Goal: Task Accomplishment & Management: Use online tool/utility

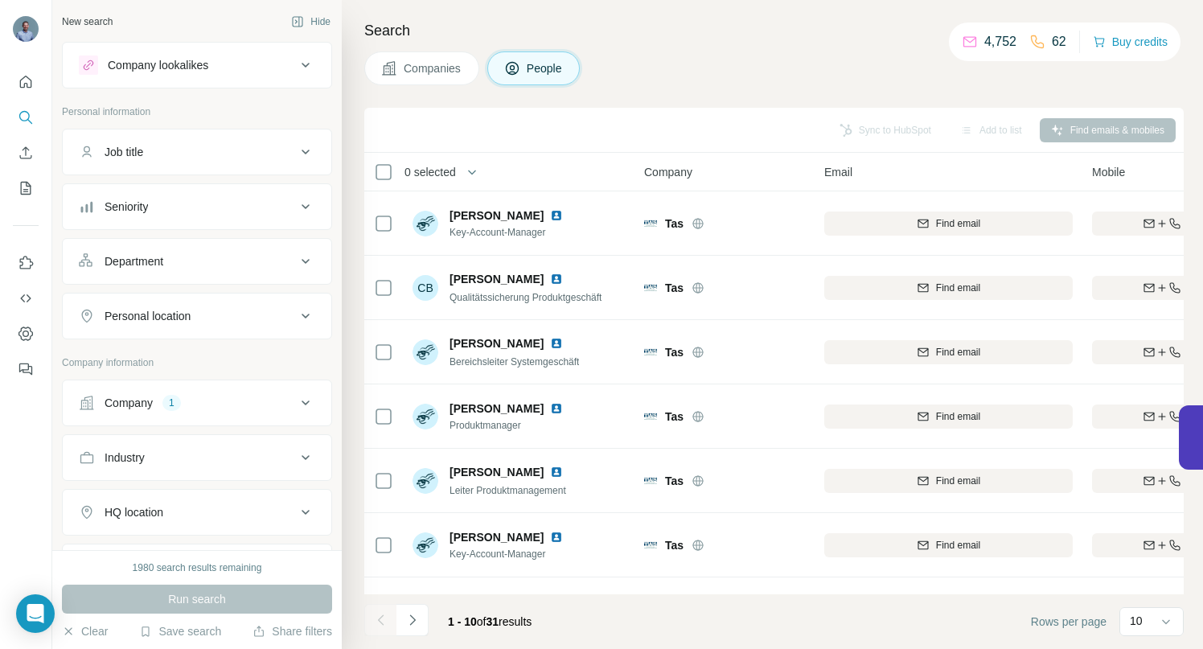
click at [302, 401] on icon at bounding box center [306, 403] width 8 height 5
click at [108, 505] on icon "button" at bounding box center [108, 508] width 13 height 13
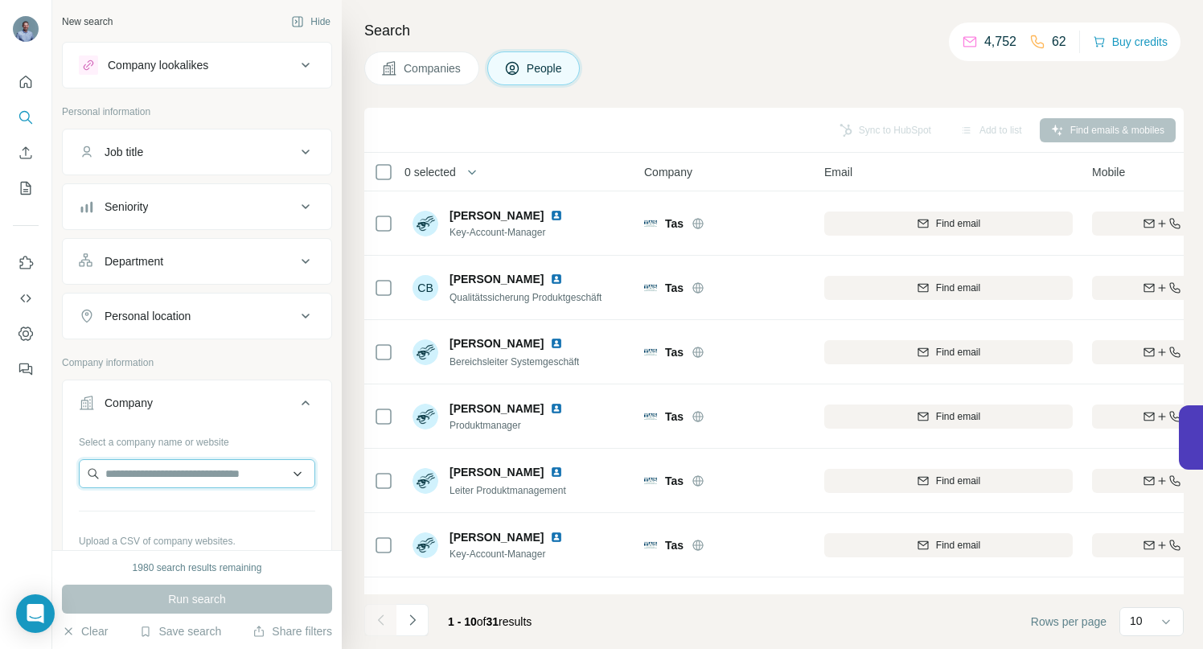
click at [112, 477] on input "text" at bounding box center [197, 473] width 236 height 29
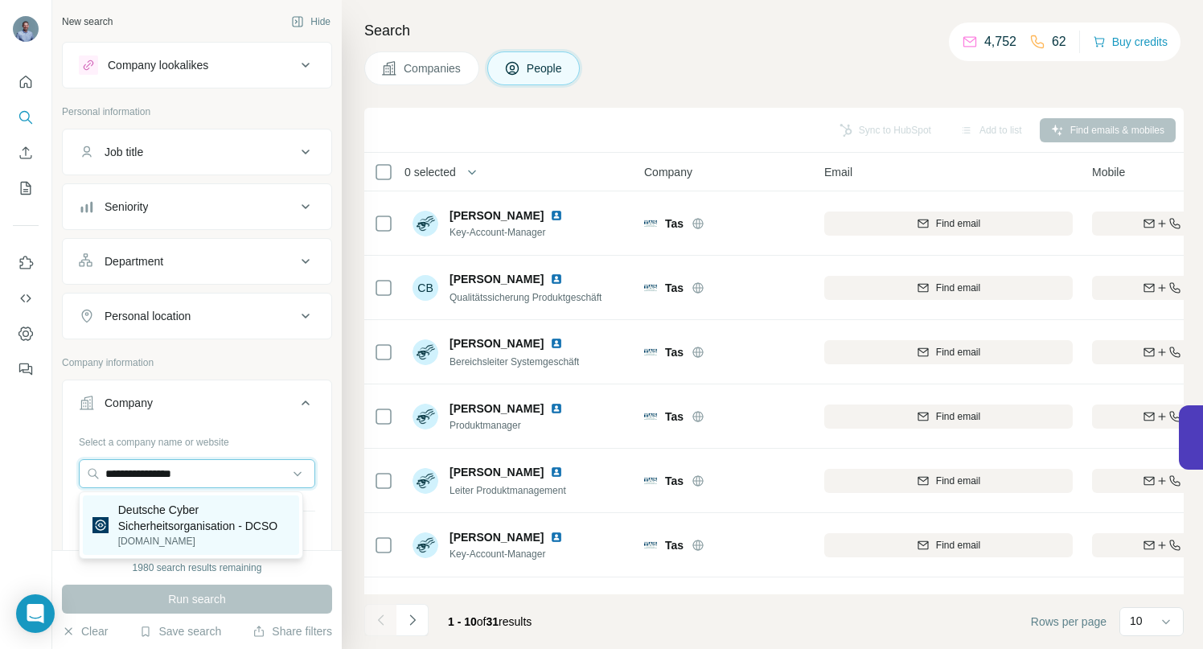
type input "**********"
click at [156, 508] on p "Deutsche Cyber Sicherheitsorganisation - DCSO" at bounding box center [203, 518] width 171 height 32
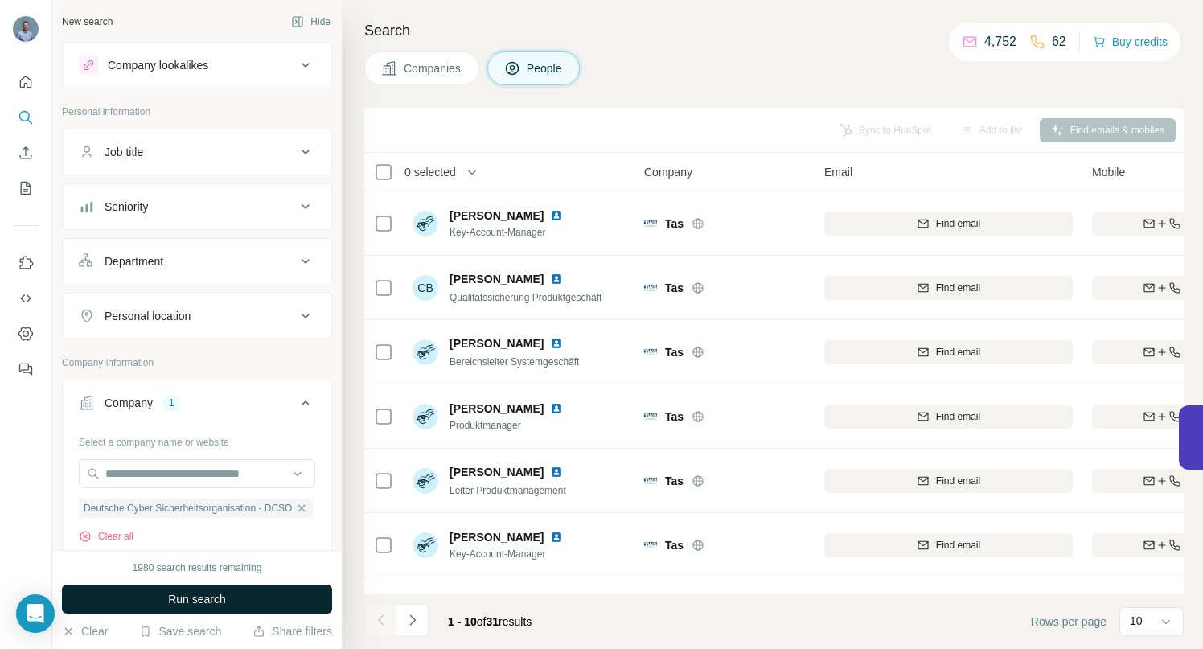
click at [179, 596] on span "Run search" at bounding box center [197, 599] width 58 height 16
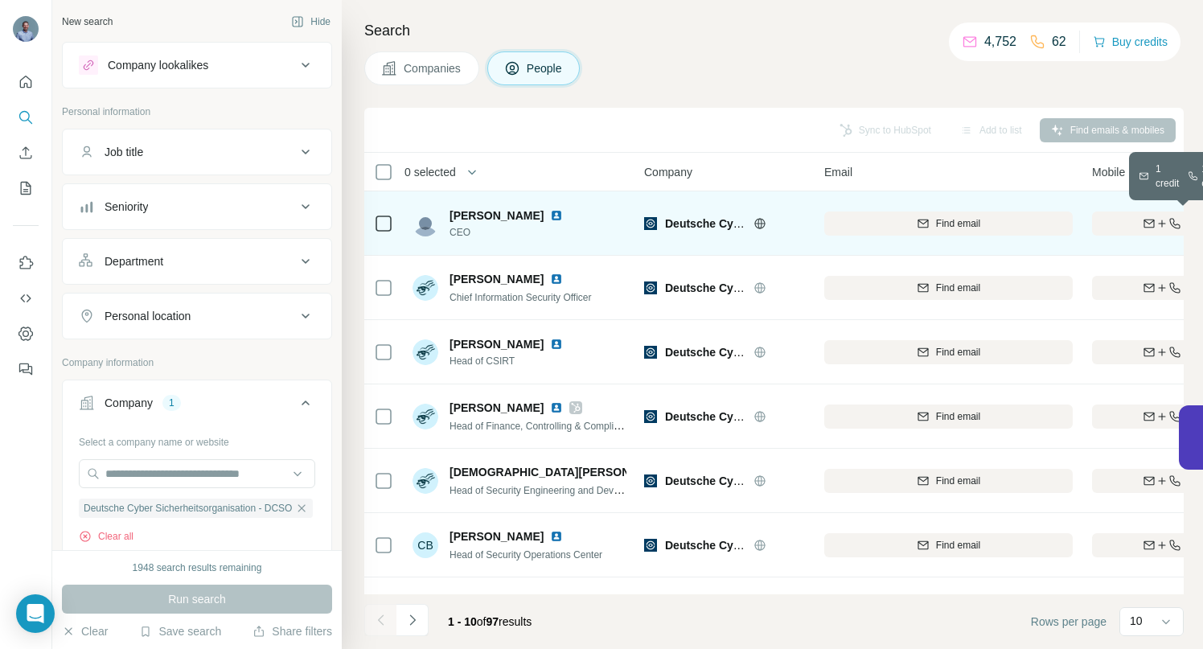
click at [1116, 223] on div "Find both" at bounding box center [1185, 223] width 187 height 14
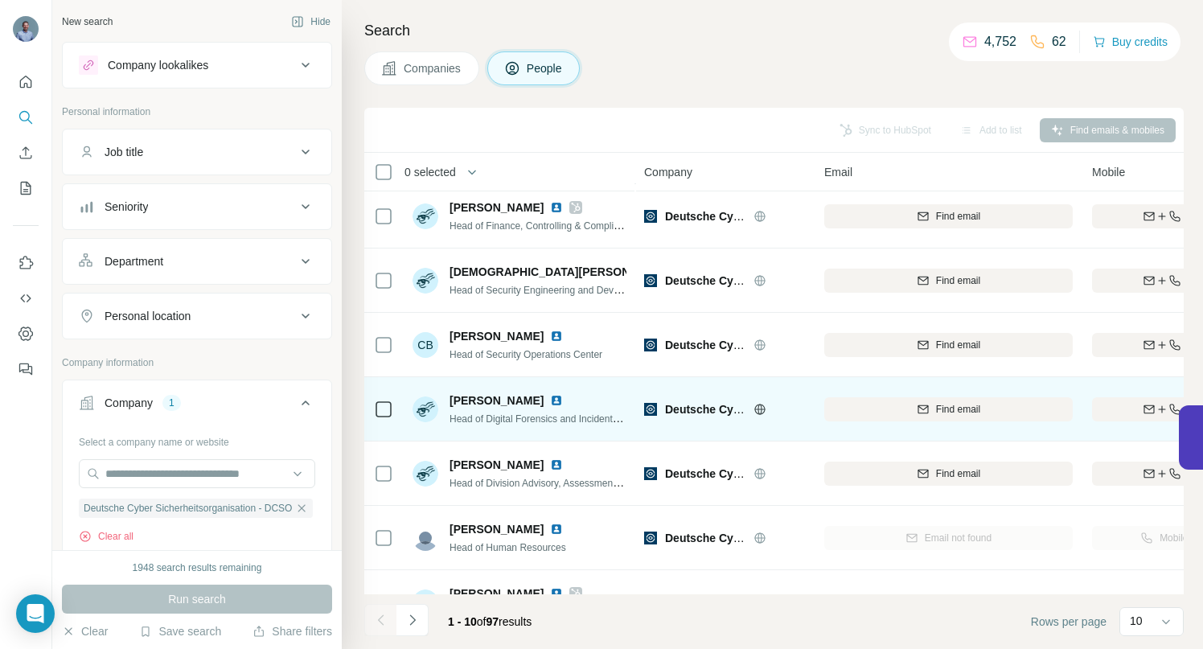
scroll to position [249, 0]
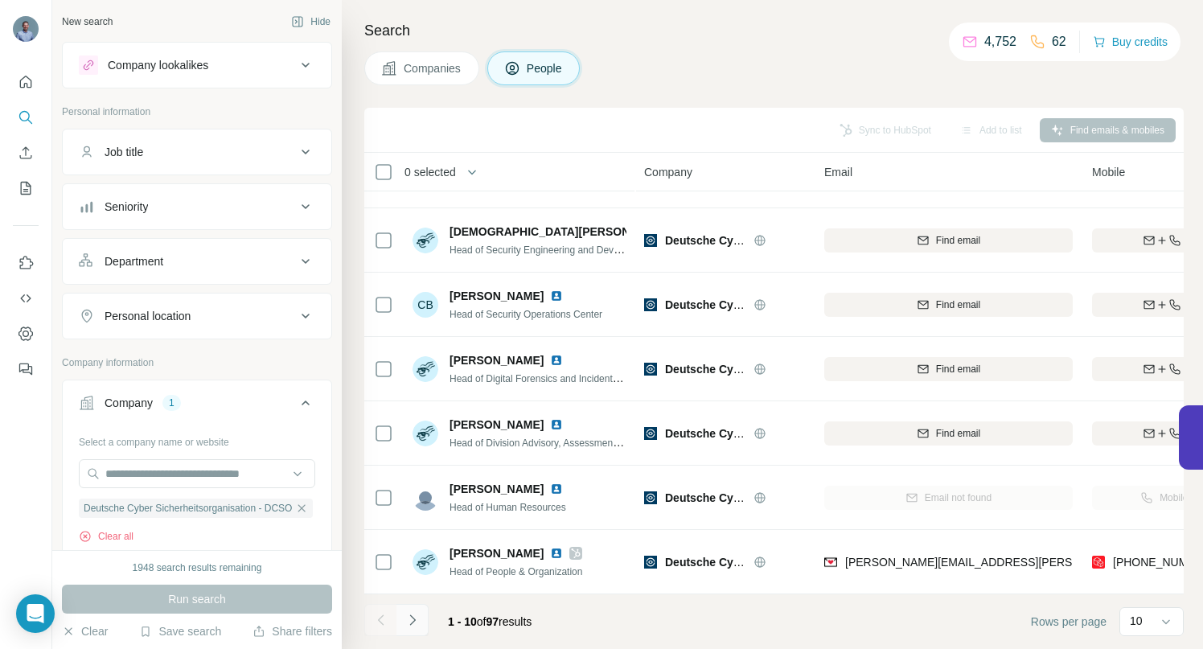
click at [417, 623] on icon "Navigate to next page" at bounding box center [413, 620] width 16 height 16
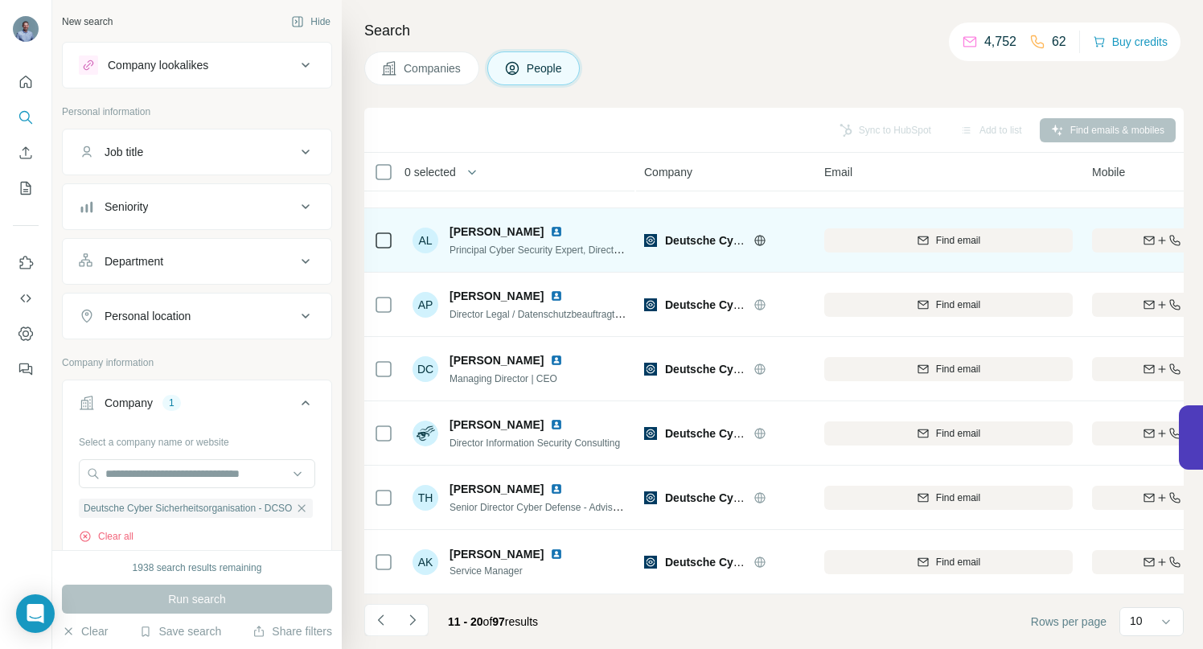
scroll to position [0, 0]
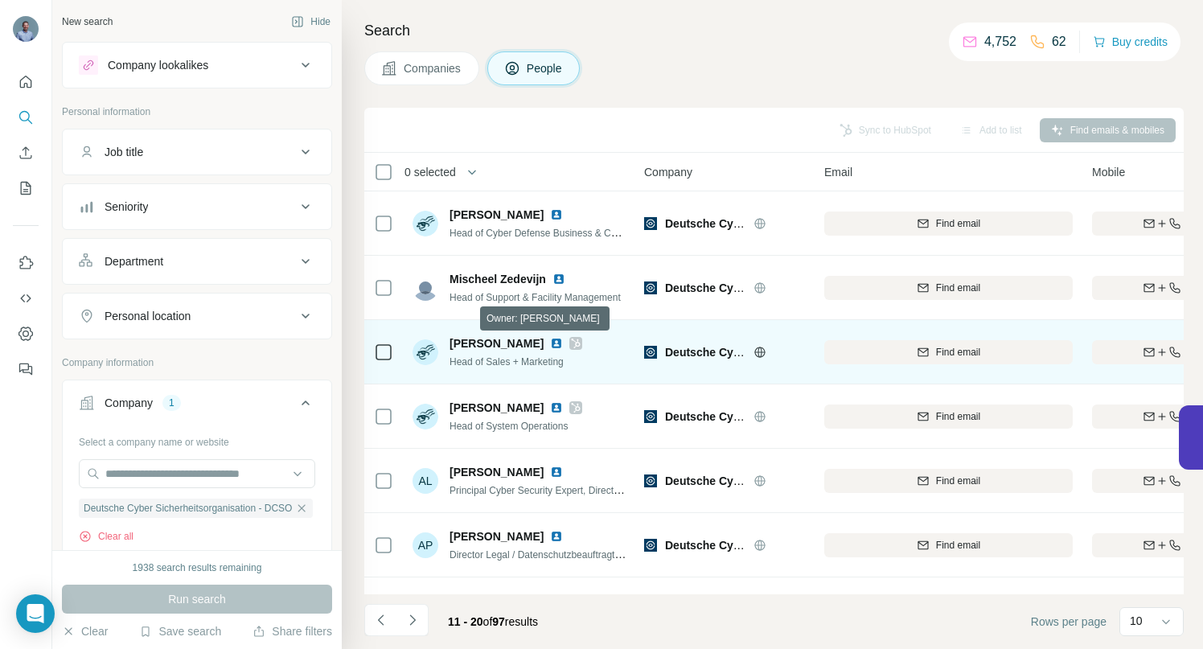
click at [572, 343] on icon at bounding box center [576, 344] width 9 height 10
click at [1112, 353] on div "Find both" at bounding box center [1185, 352] width 187 height 14
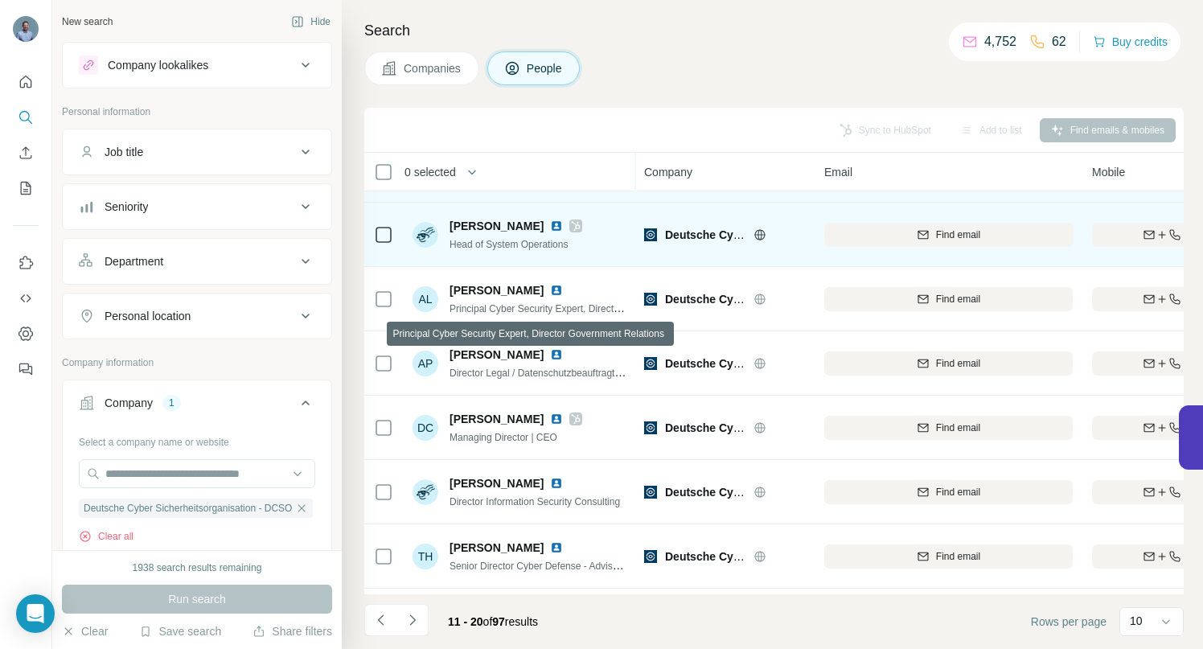
scroll to position [191, 0]
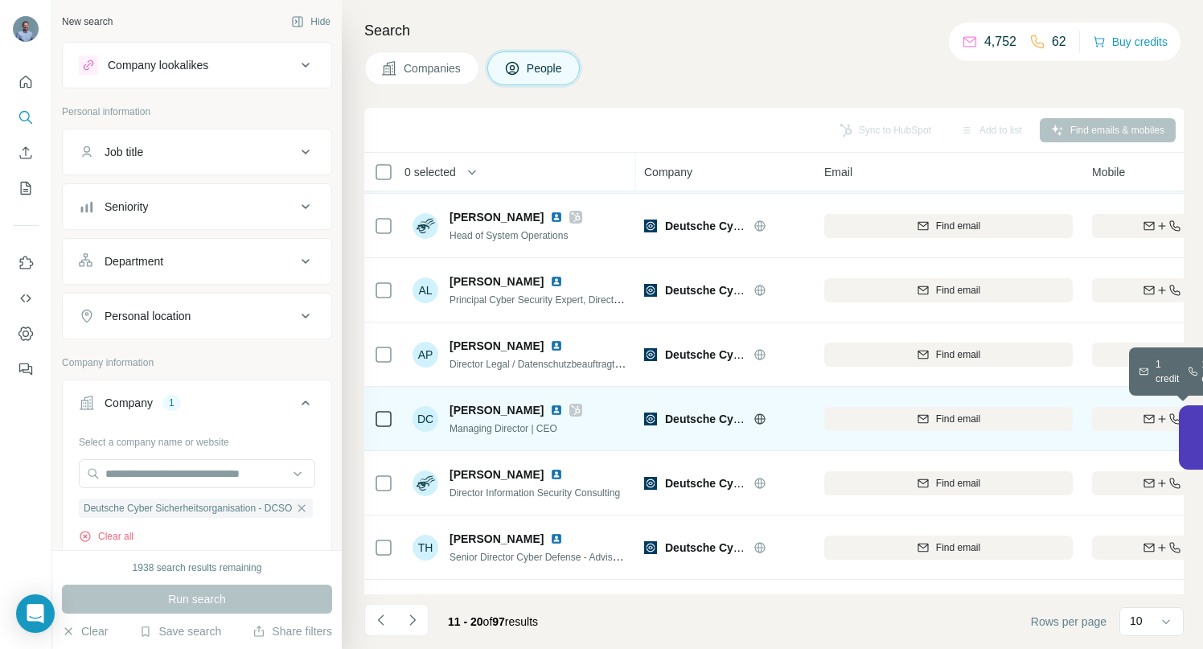
click at [1112, 421] on div "Find both" at bounding box center [1185, 419] width 187 height 14
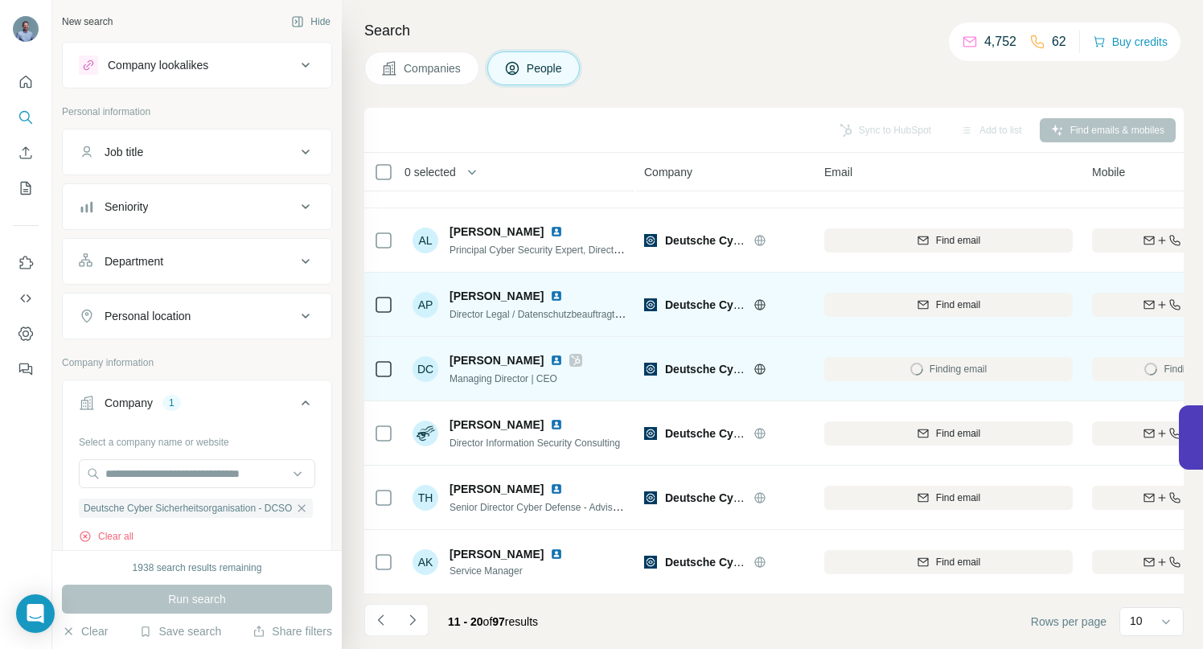
scroll to position [249, 0]
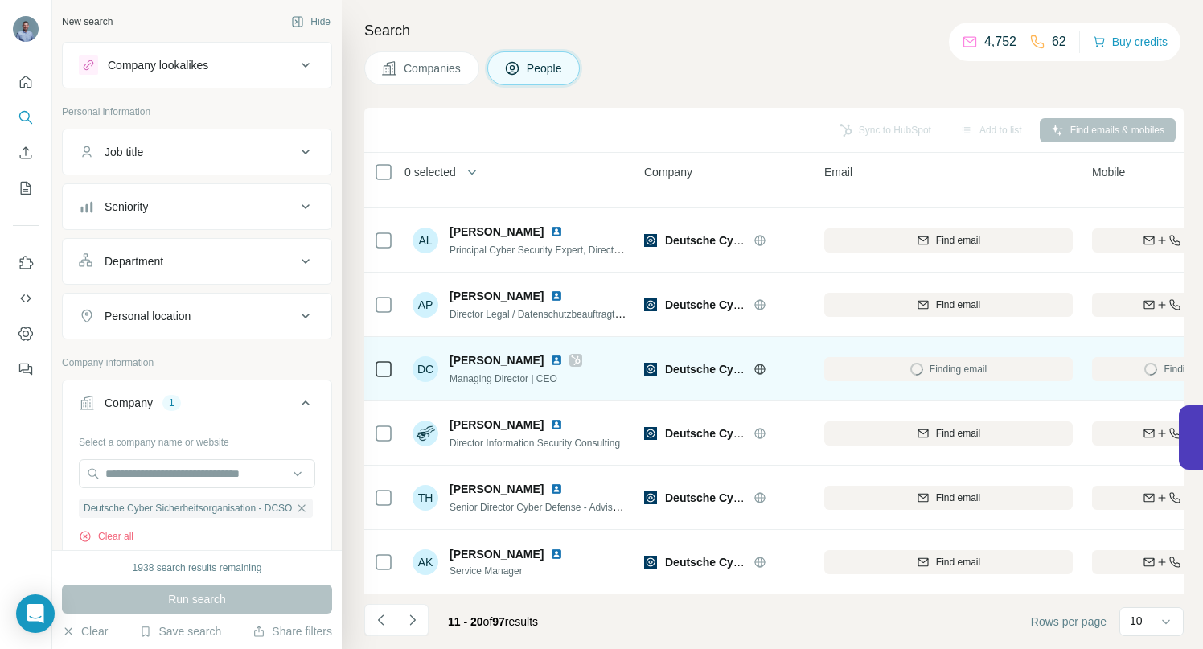
drag, startPoint x: 417, startPoint y: 627, endPoint x: 424, endPoint y: 607, distance: 21.4
click at [417, 627] on icon "Navigate to next page" at bounding box center [413, 620] width 16 height 16
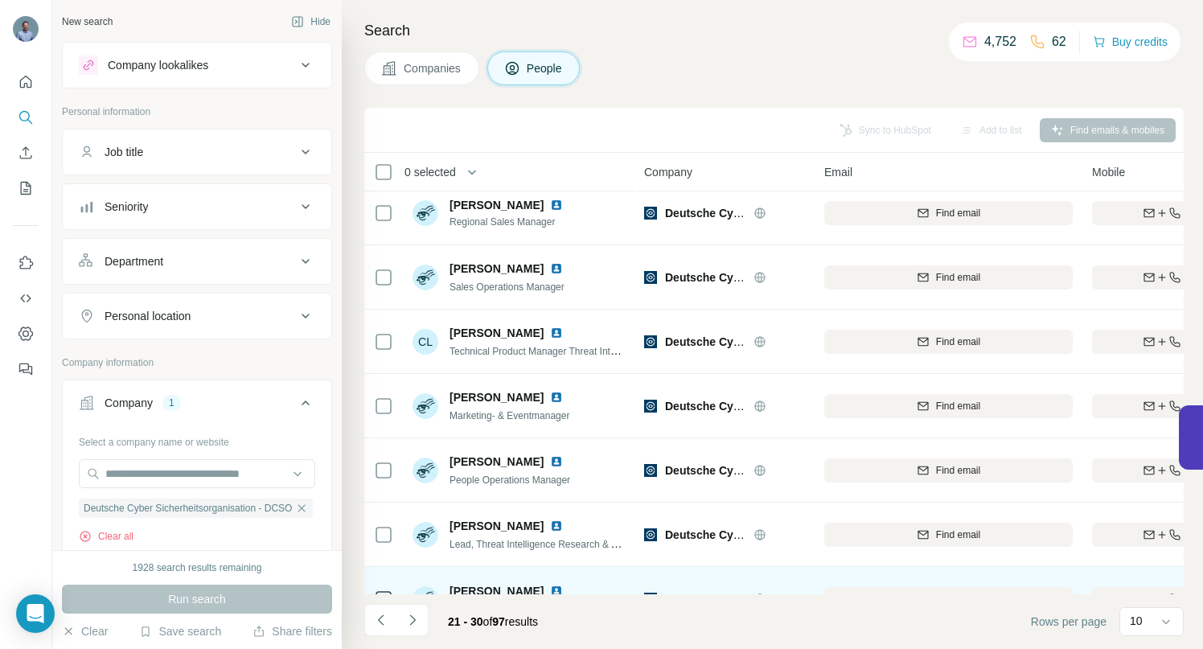
scroll to position [0, 0]
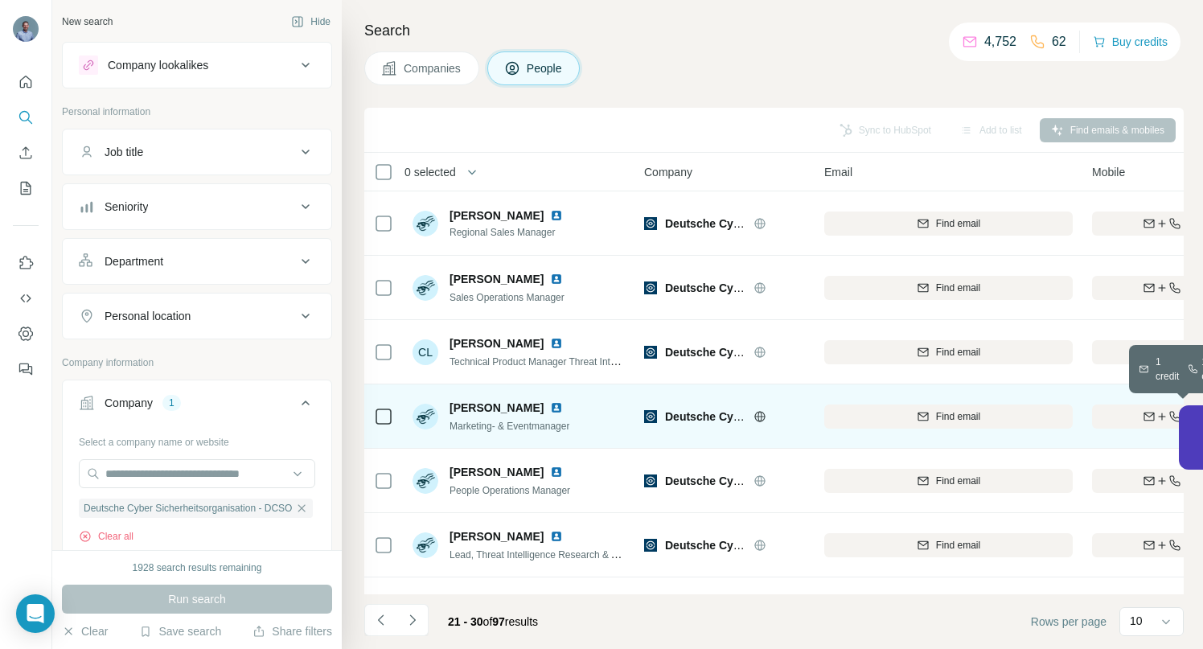
click at [1122, 414] on div "Find both" at bounding box center [1185, 416] width 187 height 14
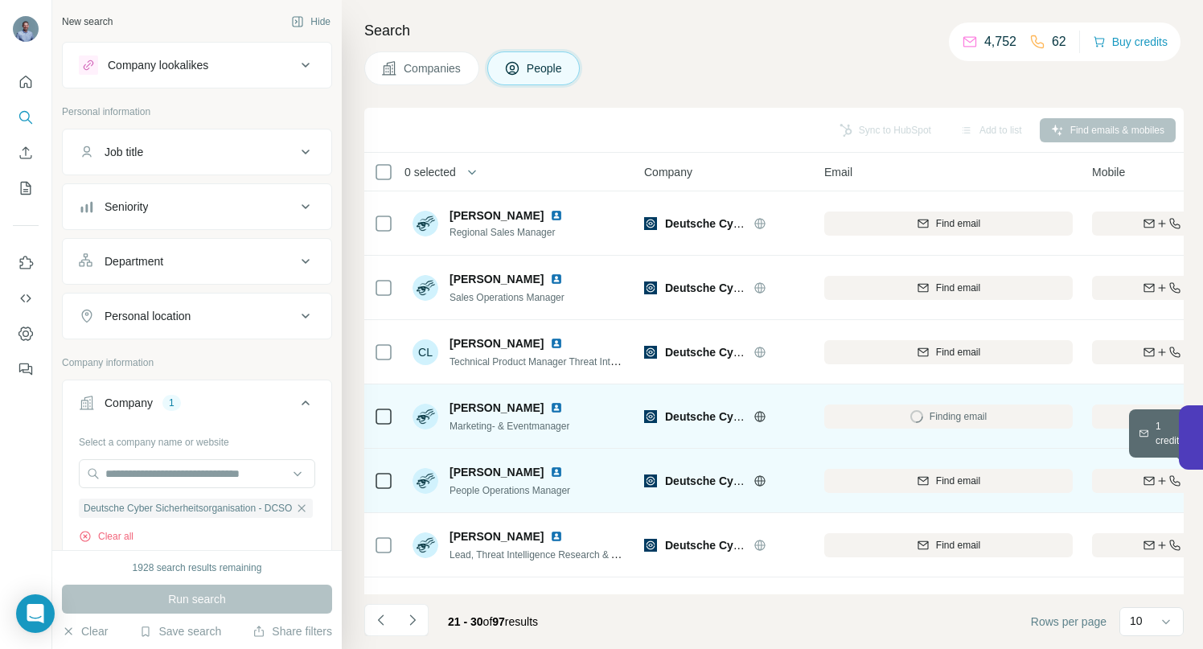
click at [1115, 471] on button "Find both" at bounding box center [1185, 481] width 187 height 24
click at [381, 614] on icon "Navigate to previous page" at bounding box center [381, 620] width 16 height 16
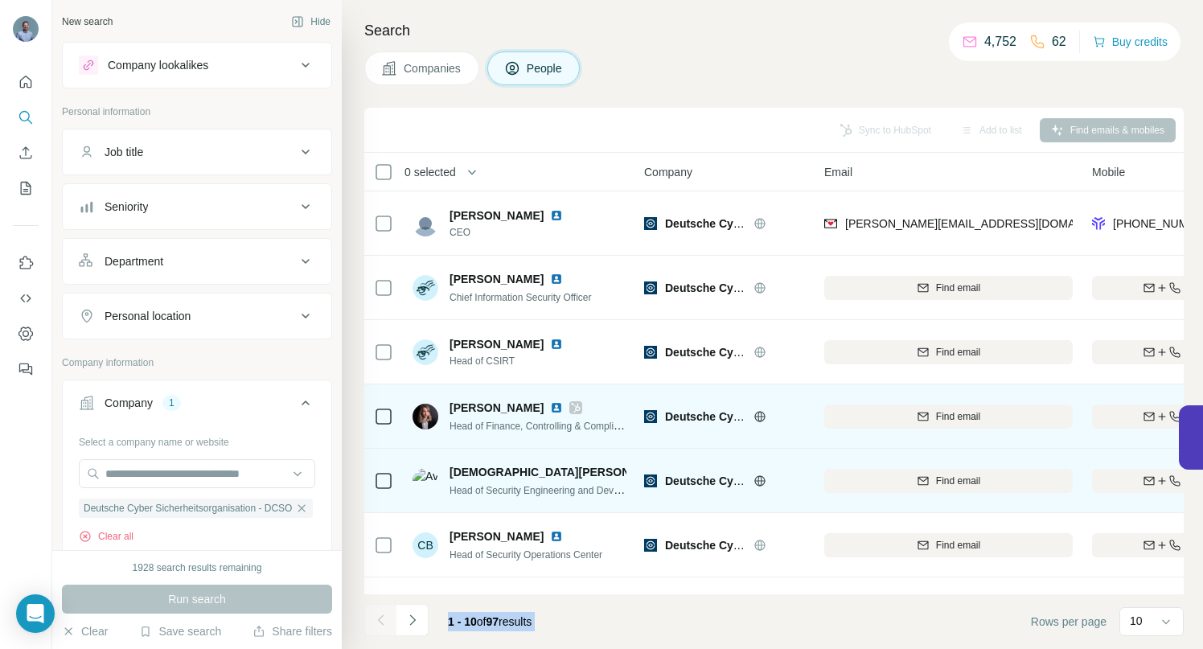
click at [381, 614] on div at bounding box center [380, 620] width 32 height 32
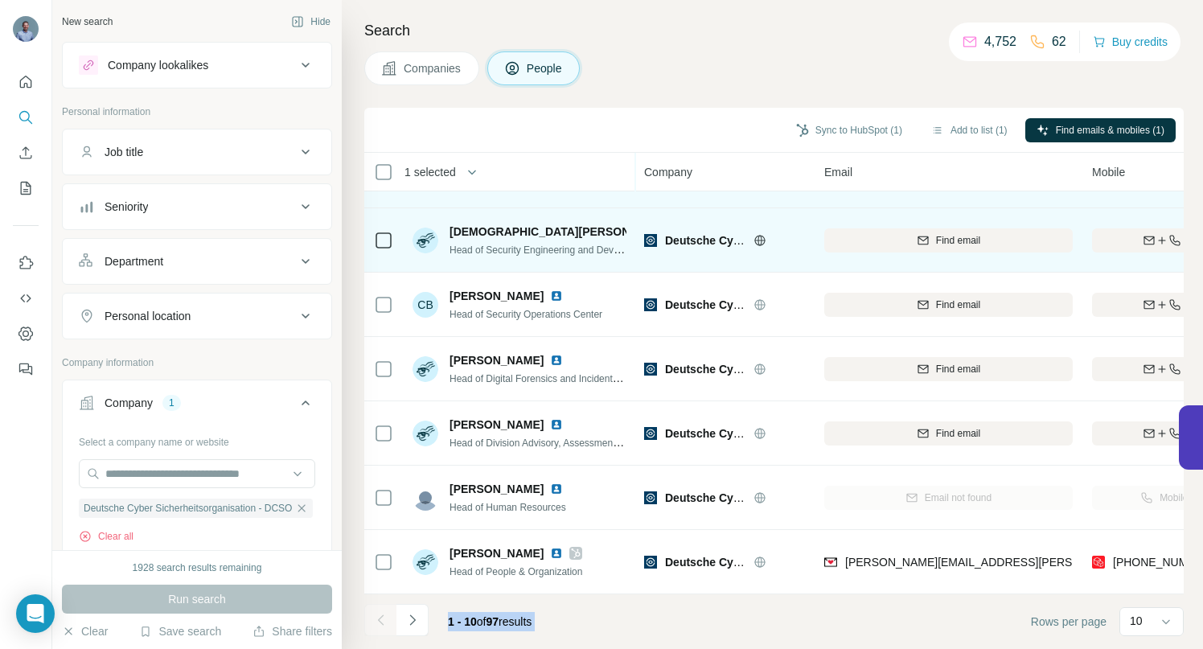
scroll to position [249, 0]
click at [413, 619] on icon "Navigate to next page" at bounding box center [413, 620] width 16 height 16
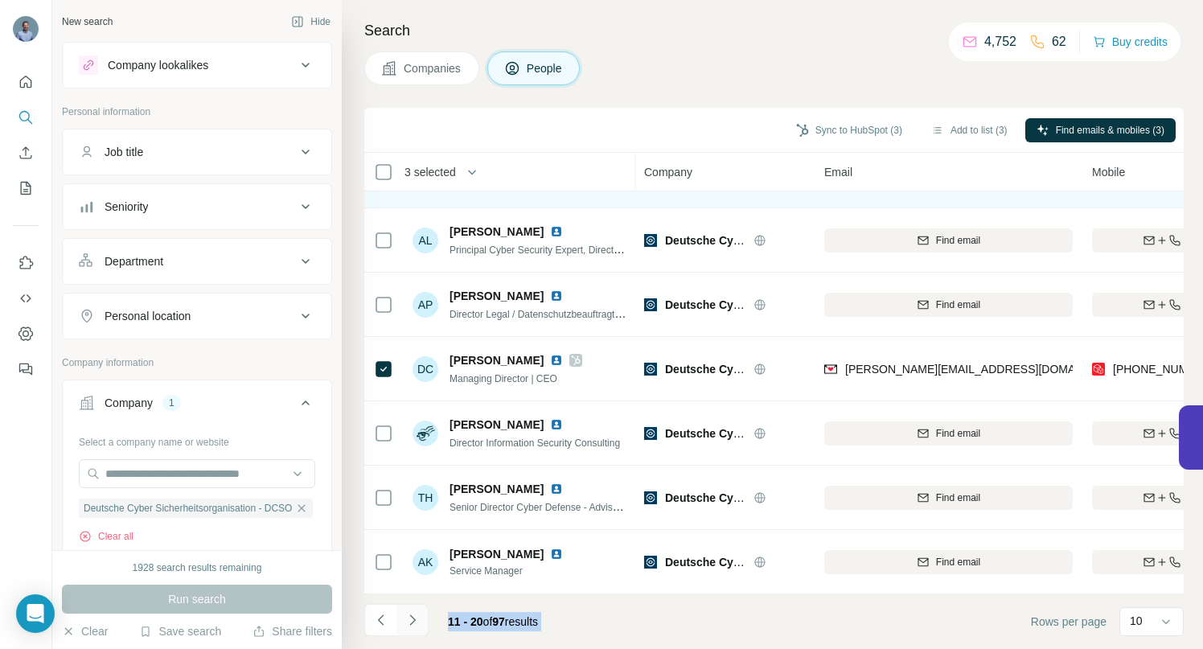
click at [413, 621] on icon "Navigate to next page" at bounding box center [413, 620] width 16 height 16
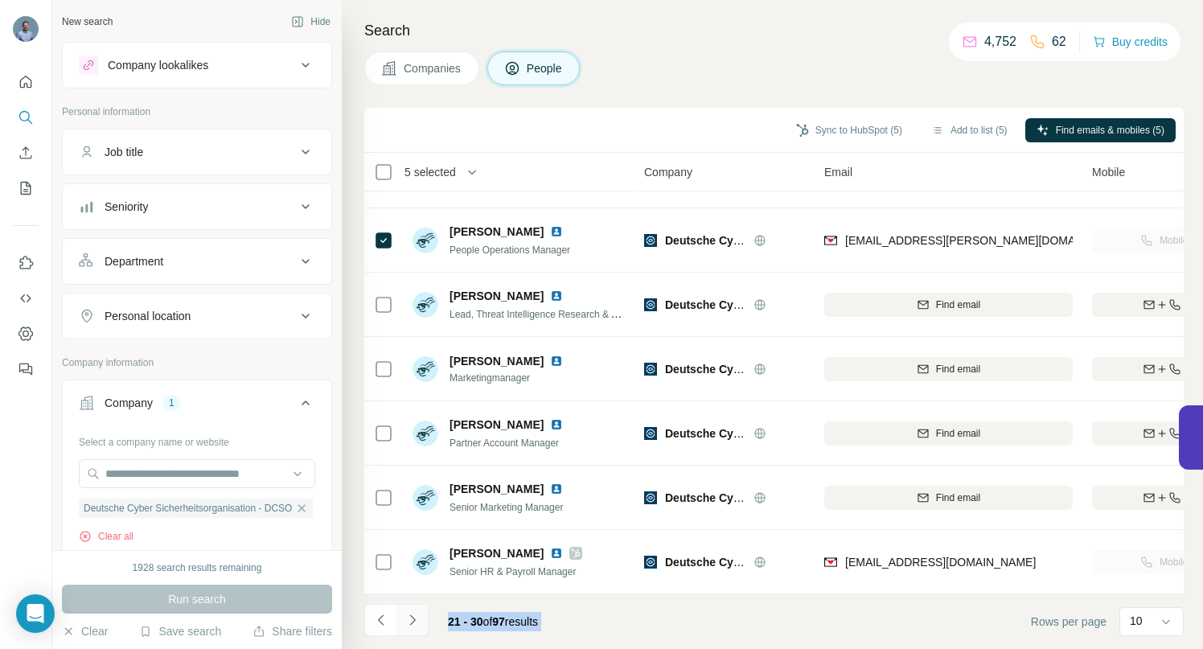
click at [410, 621] on icon "Navigate to next page" at bounding box center [413, 620] width 16 height 16
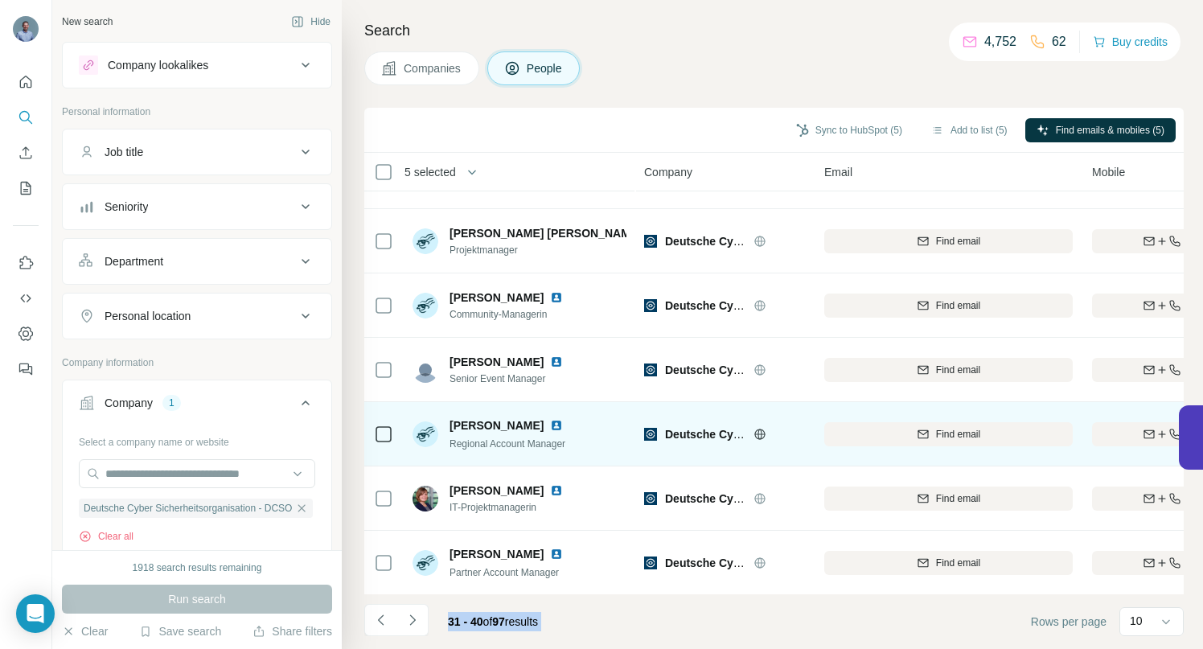
scroll to position [0, 0]
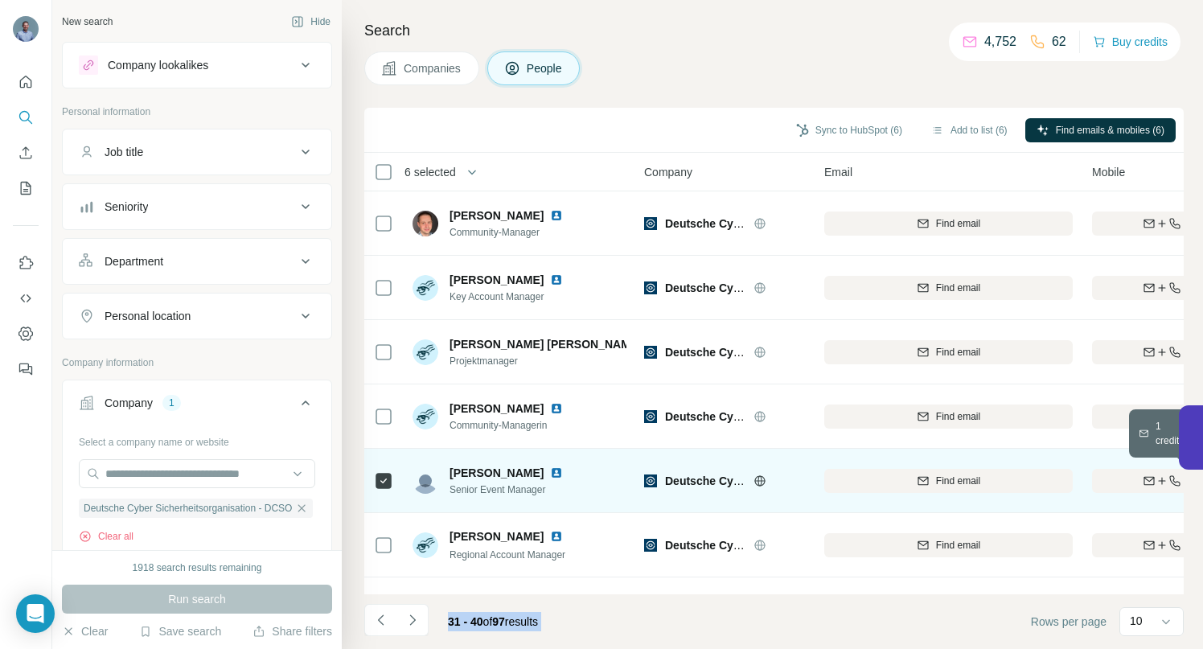
click at [1143, 482] on icon "button" at bounding box center [1149, 481] width 13 height 13
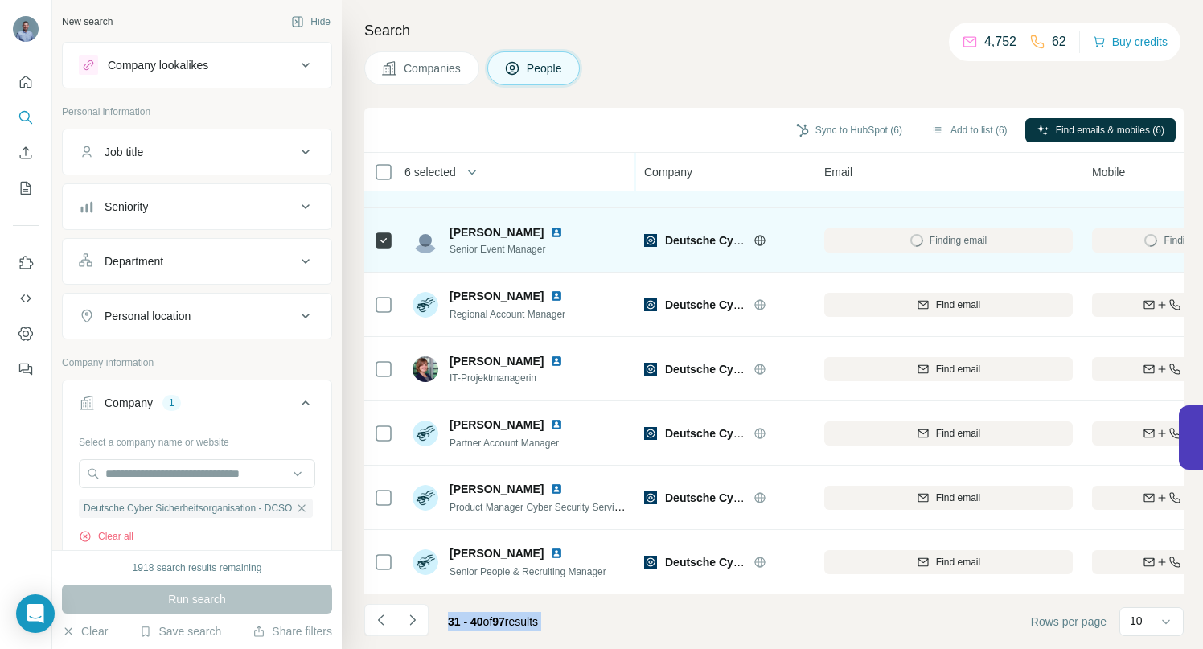
scroll to position [249, 0]
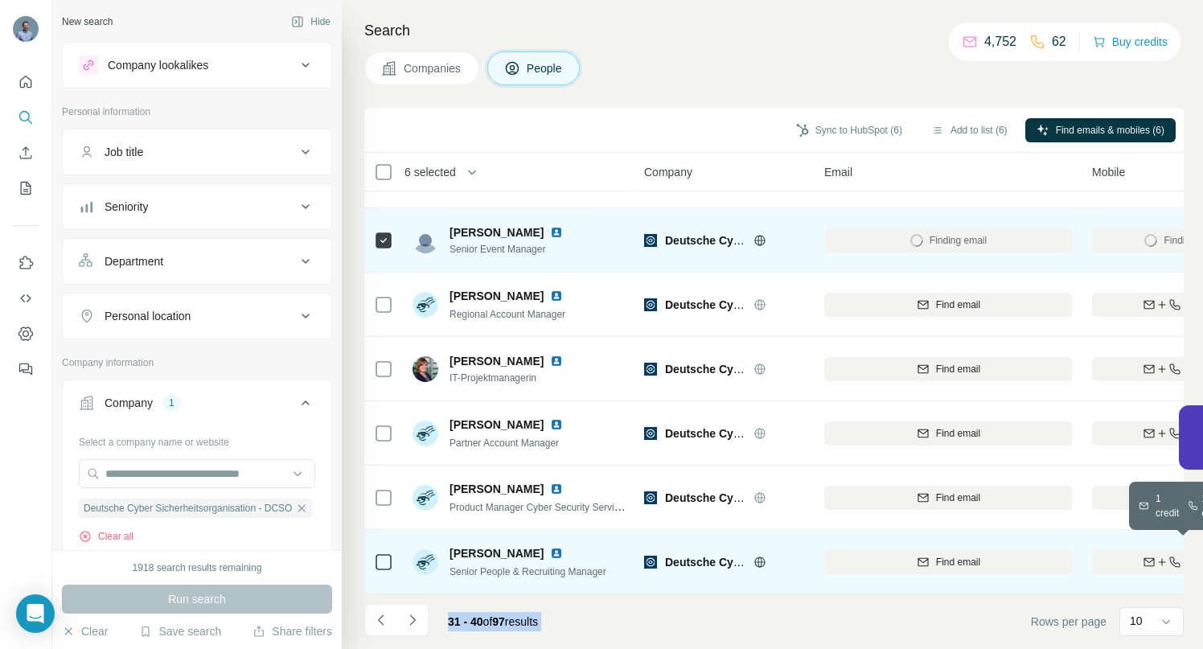
click at [1157, 556] on icon "button" at bounding box center [1162, 562] width 13 height 13
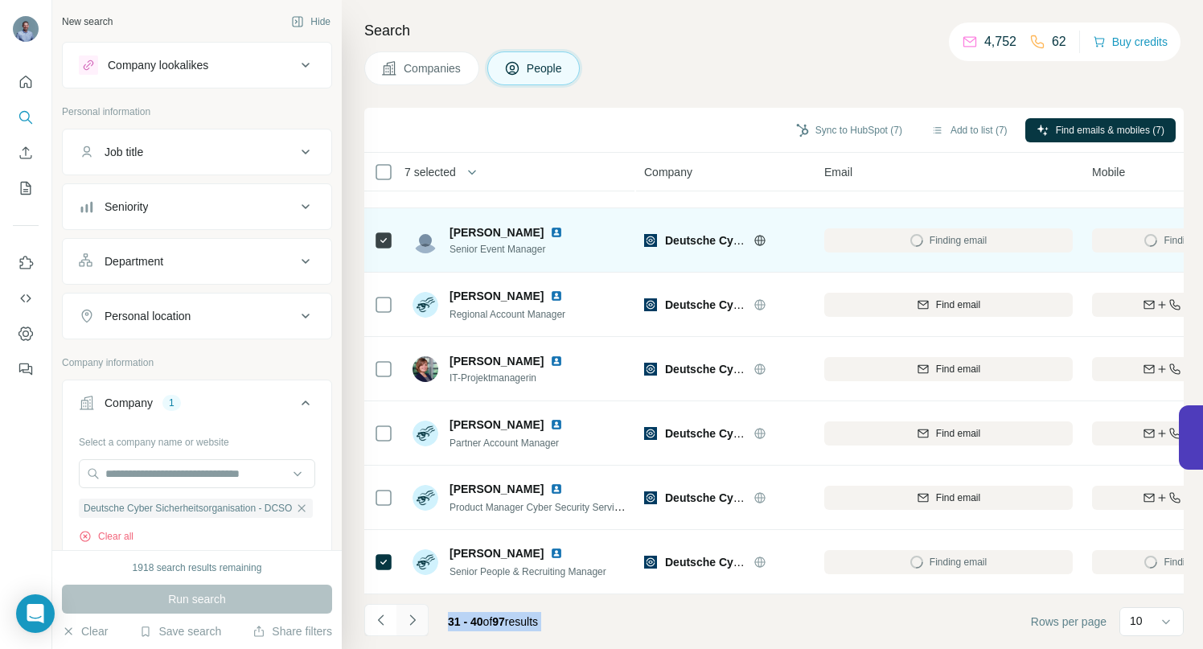
click at [413, 626] on icon "Navigate to next page" at bounding box center [413, 620] width 16 height 16
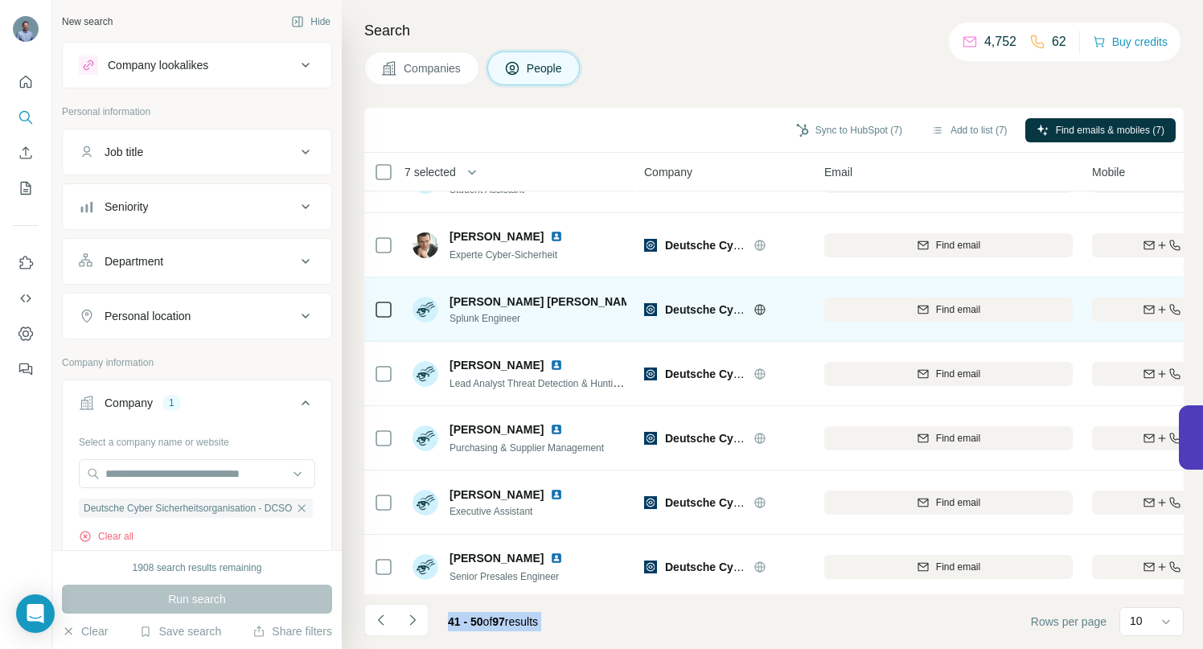
scroll to position [108, 0]
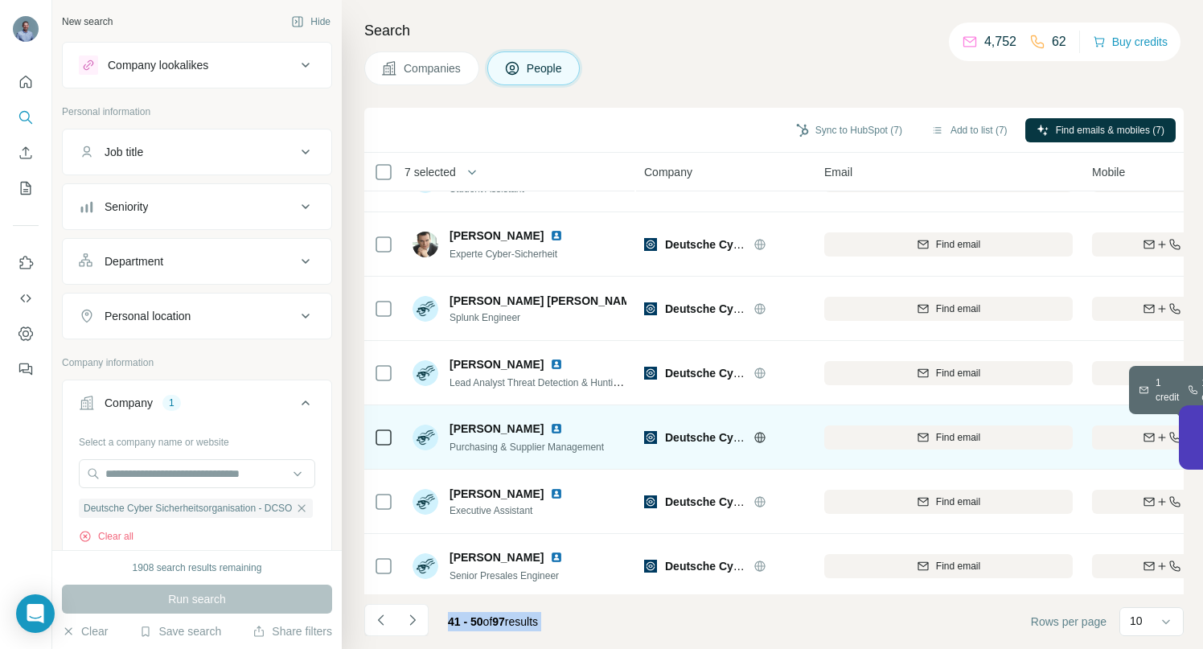
drag, startPoint x: 1145, startPoint y: 437, endPoint x: 1131, endPoint y: 437, distance: 14.5
click at [1145, 437] on icon "button" at bounding box center [1149, 437] width 13 height 13
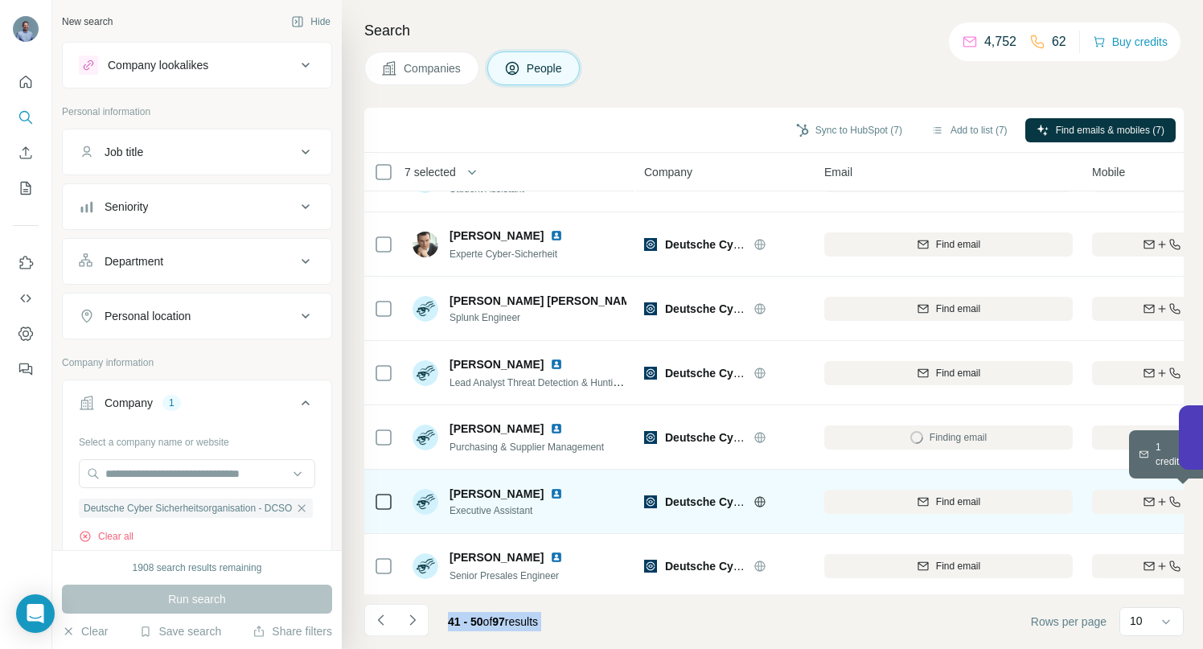
drag, startPoint x: 1131, startPoint y: 504, endPoint x: 1042, endPoint y: 513, distance: 88.9
click at [1131, 504] on div "Find both" at bounding box center [1185, 502] width 187 height 14
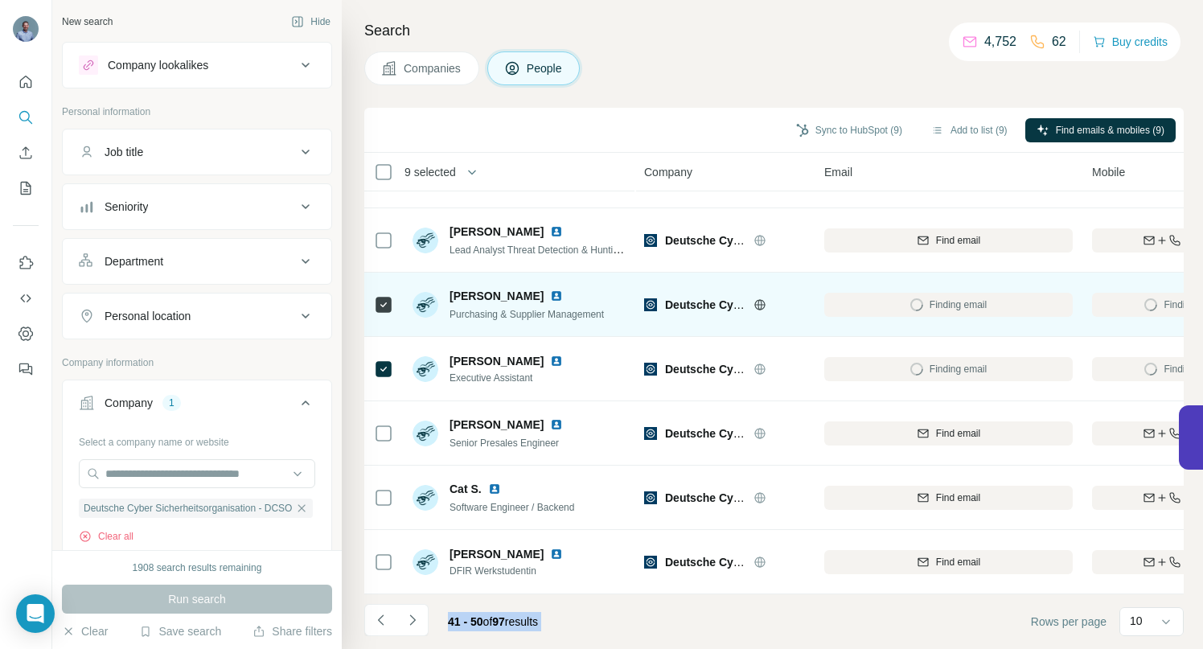
scroll to position [249, 0]
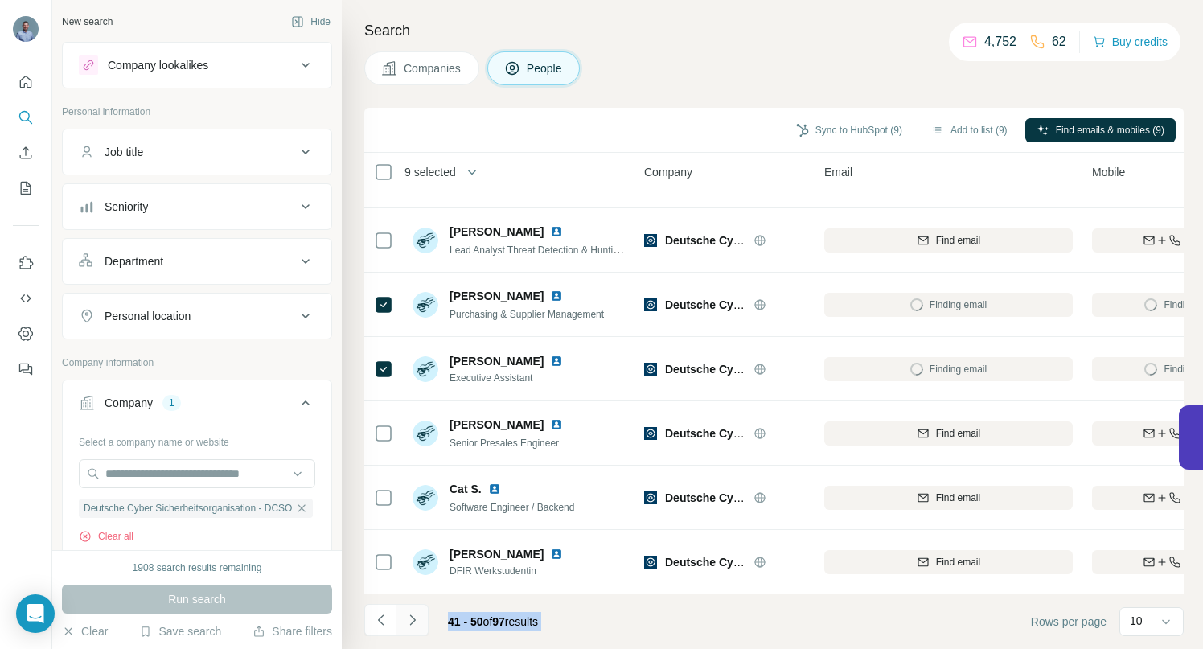
click at [411, 622] on icon "Navigate to next page" at bounding box center [413, 620] width 16 height 16
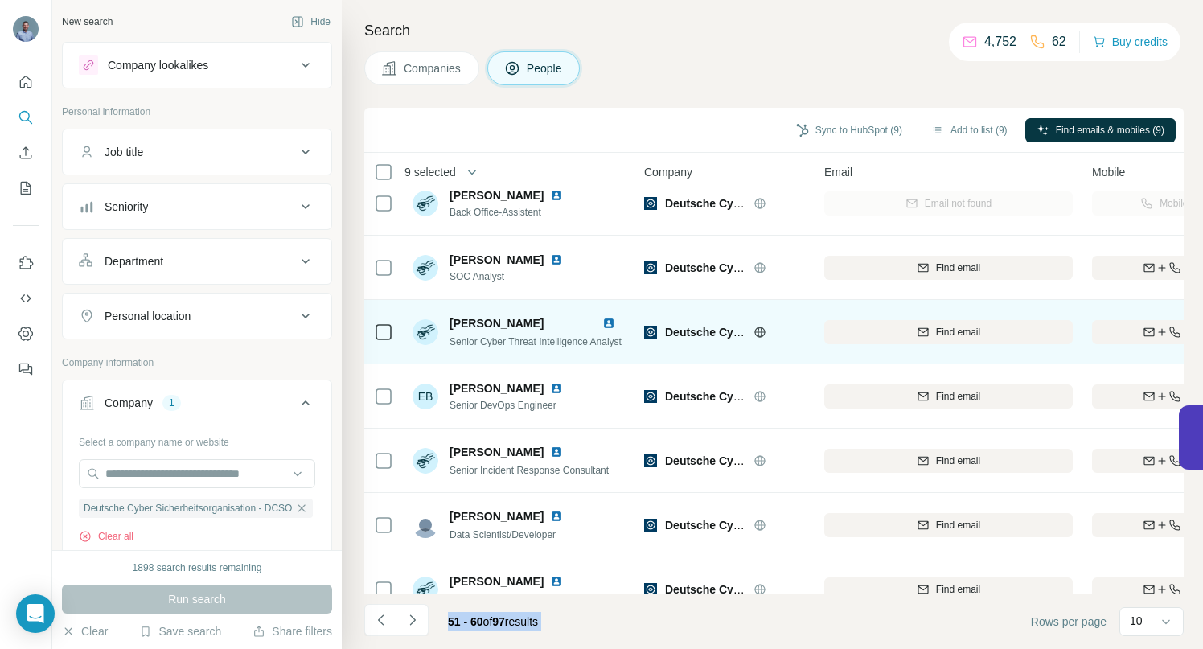
scroll to position [0, 0]
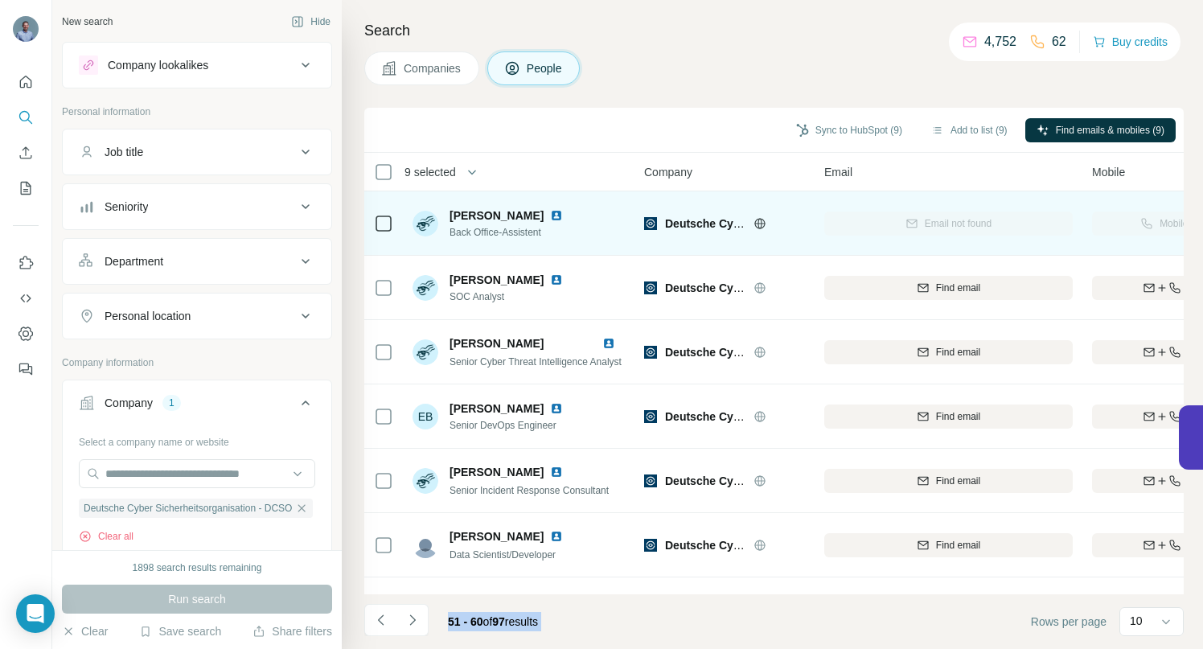
click at [550, 215] on img at bounding box center [556, 215] width 13 height 13
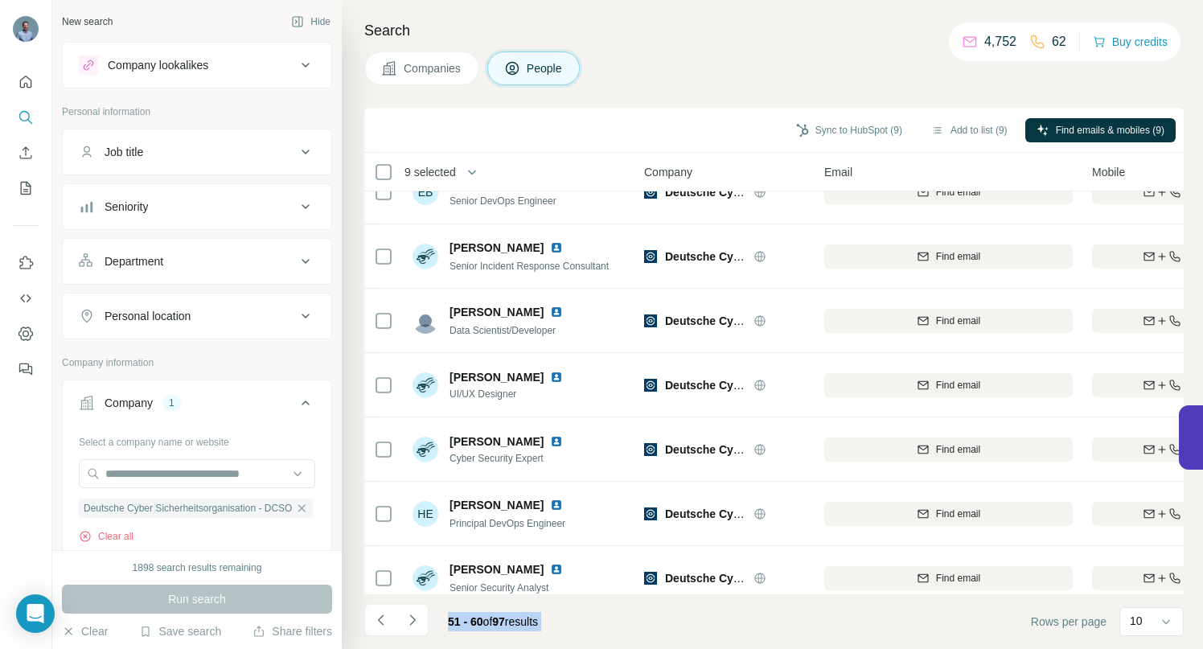
scroll to position [249, 0]
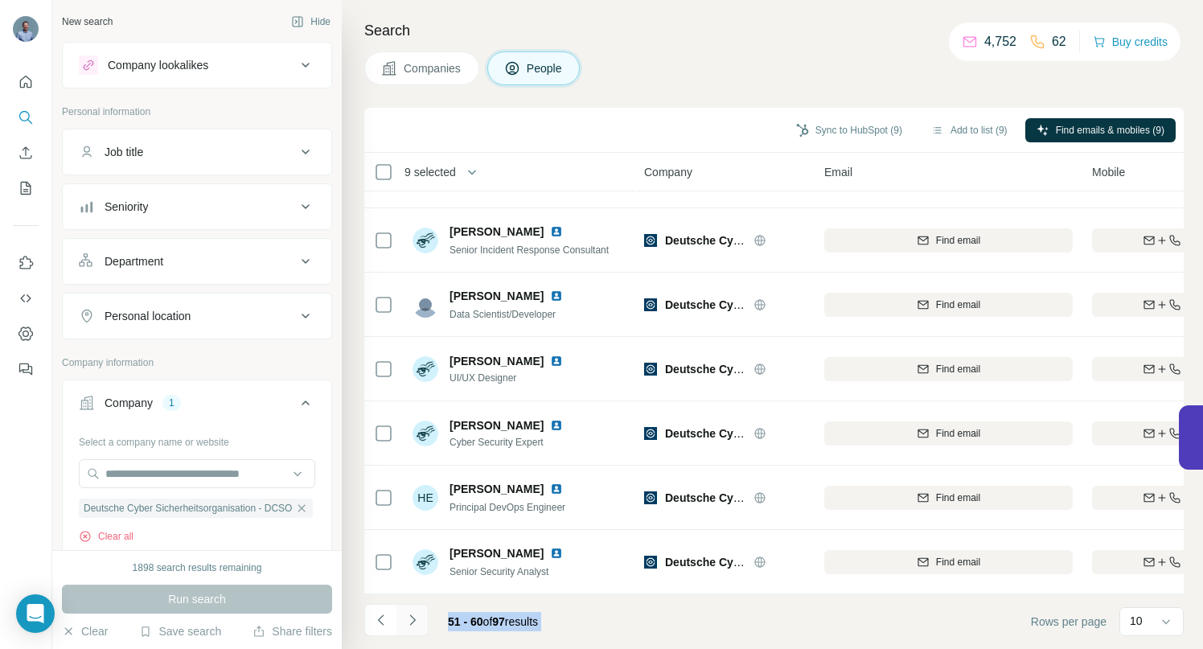
click at [414, 626] on icon "Navigate to next page" at bounding box center [413, 620] width 16 height 16
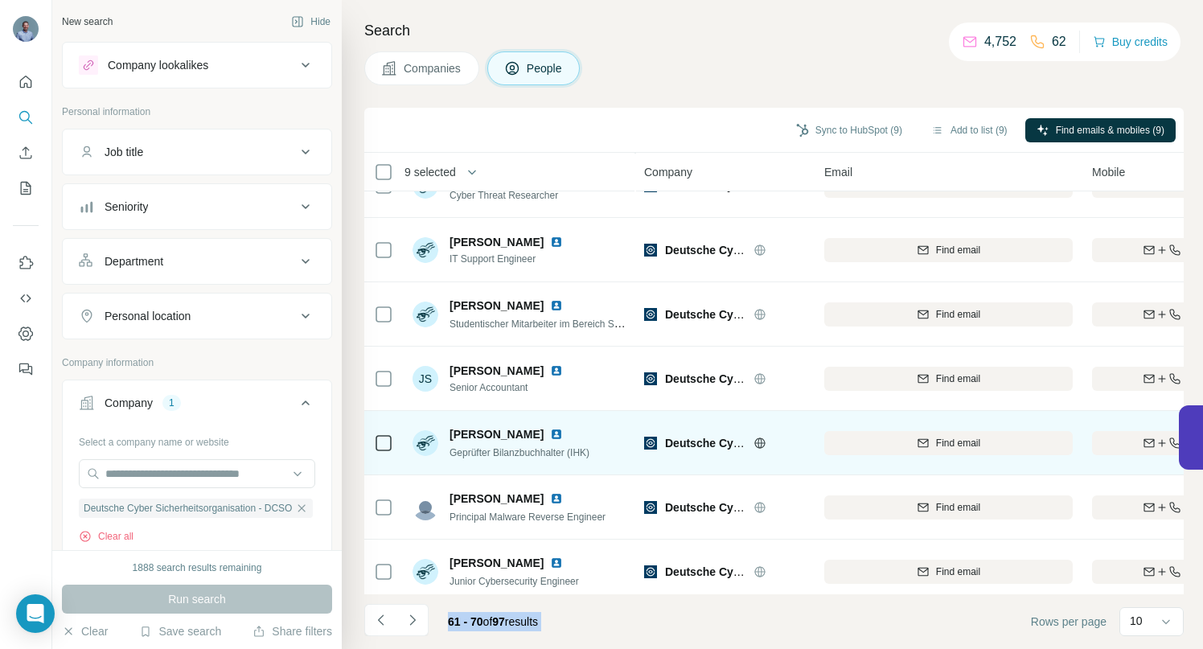
scroll to position [103, 0]
click at [1120, 441] on div "Find both" at bounding box center [1185, 442] width 187 height 14
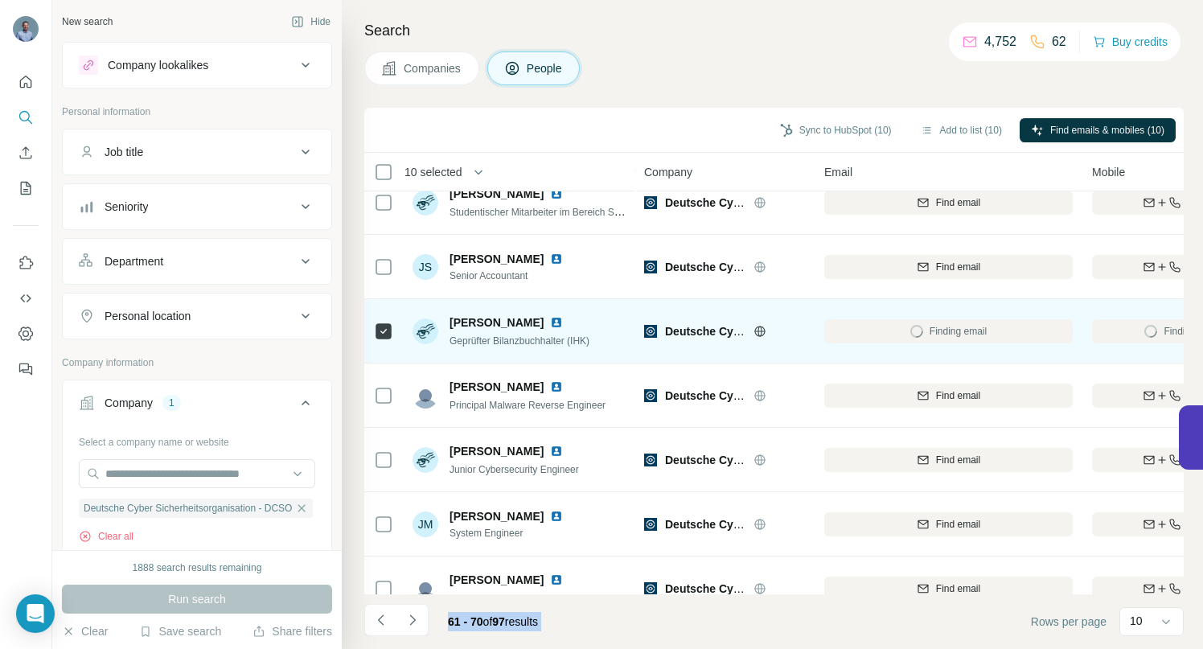
scroll to position [249, 0]
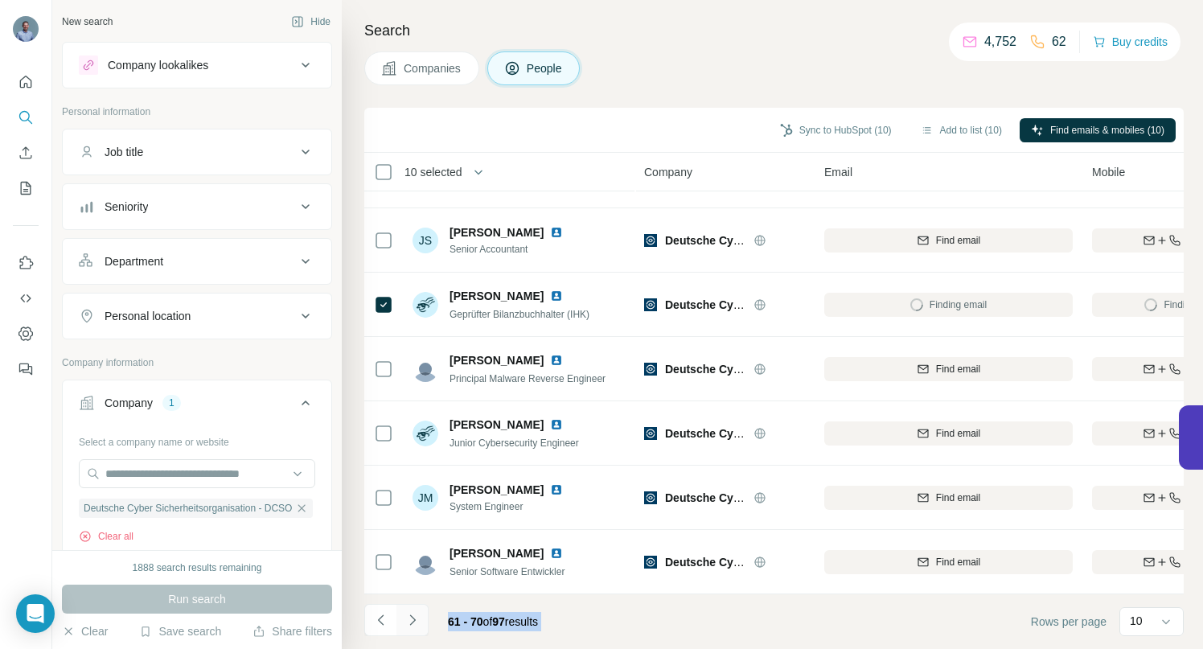
click at [416, 616] on icon "Navigate to next page" at bounding box center [413, 620] width 16 height 16
click at [409, 627] on icon "Navigate to next page" at bounding box center [413, 620] width 16 height 16
click at [413, 620] on icon "Navigate to next page" at bounding box center [412, 619] width 6 height 10
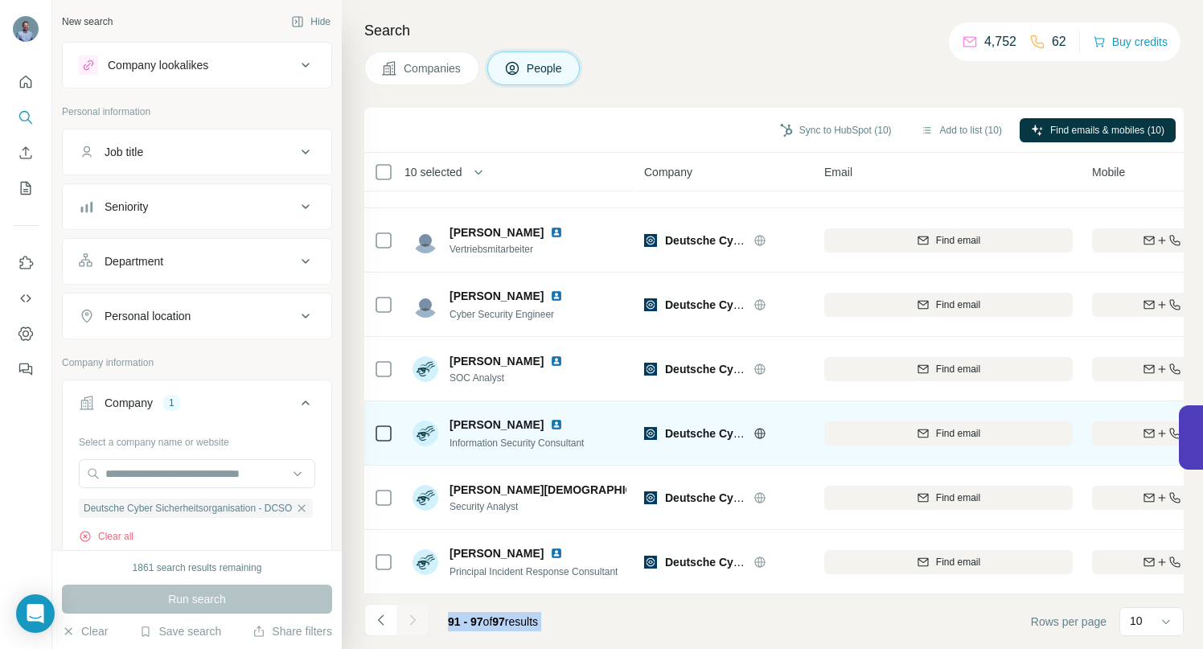
scroll to position [56, 0]
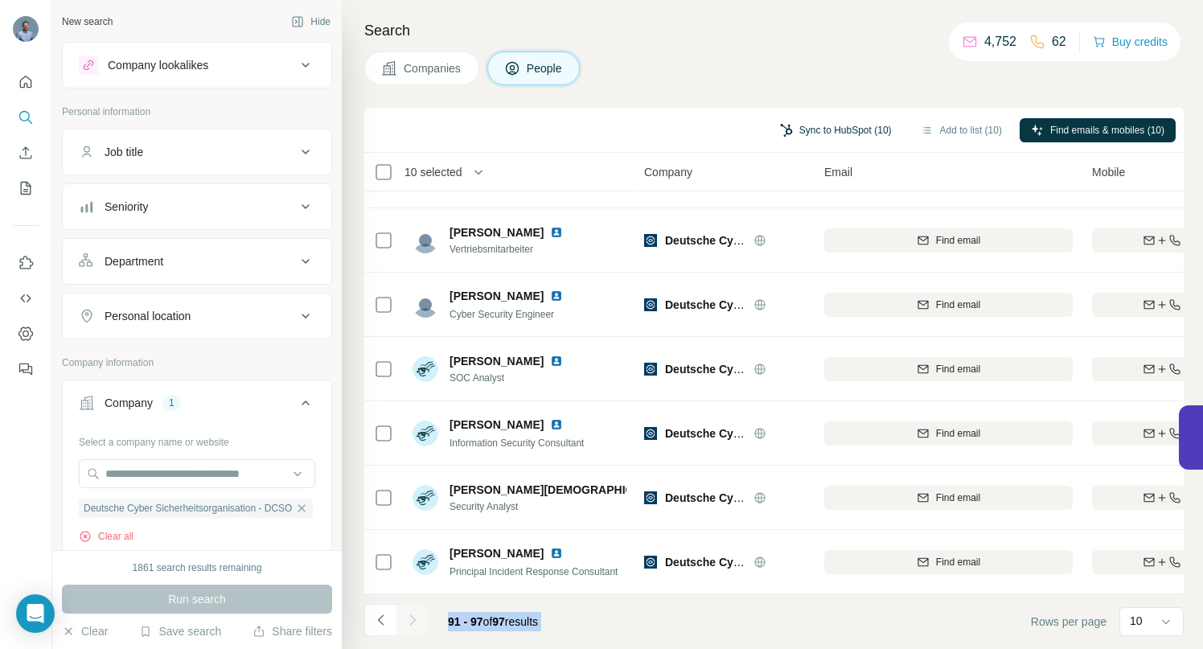
click at [812, 130] on button "Sync to HubSpot (10)" at bounding box center [836, 130] width 134 height 24
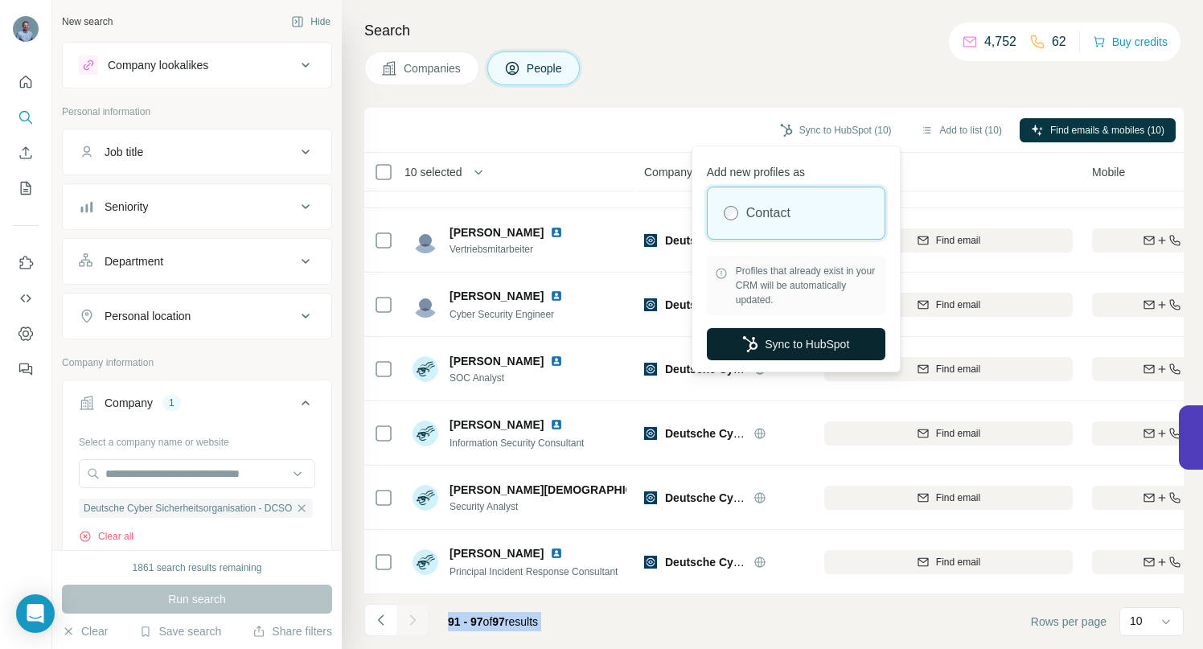
click at [782, 347] on button "Sync to HubSpot" at bounding box center [796, 344] width 179 height 32
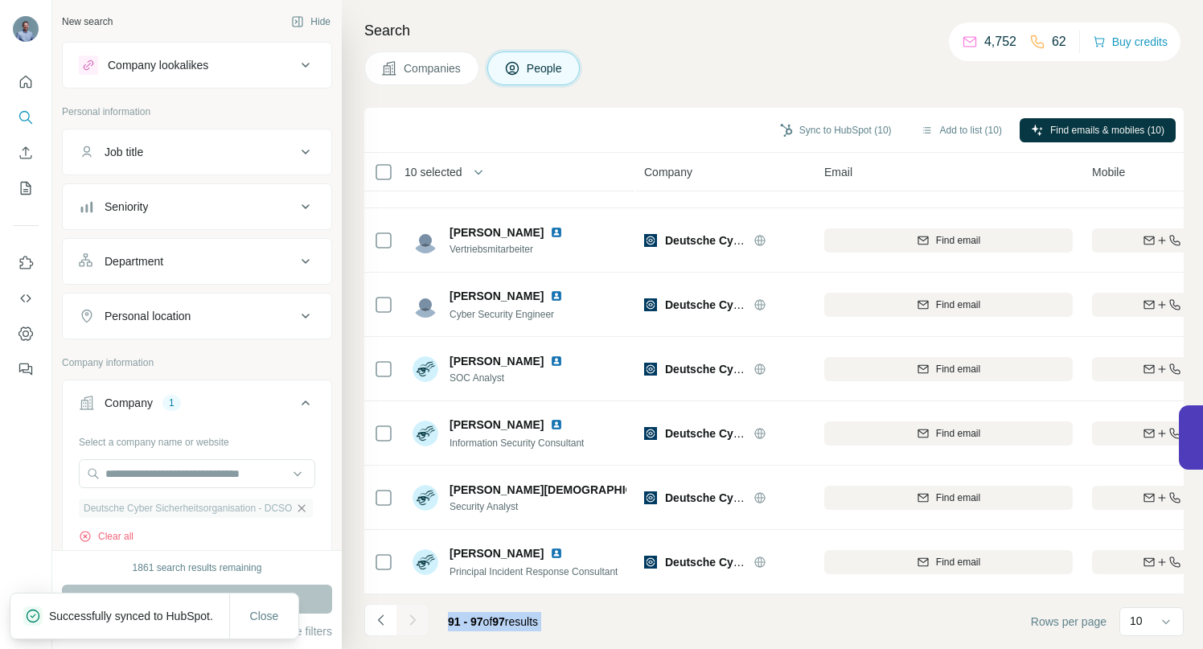
click at [295, 507] on icon "button" at bounding box center [301, 508] width 13 height 13
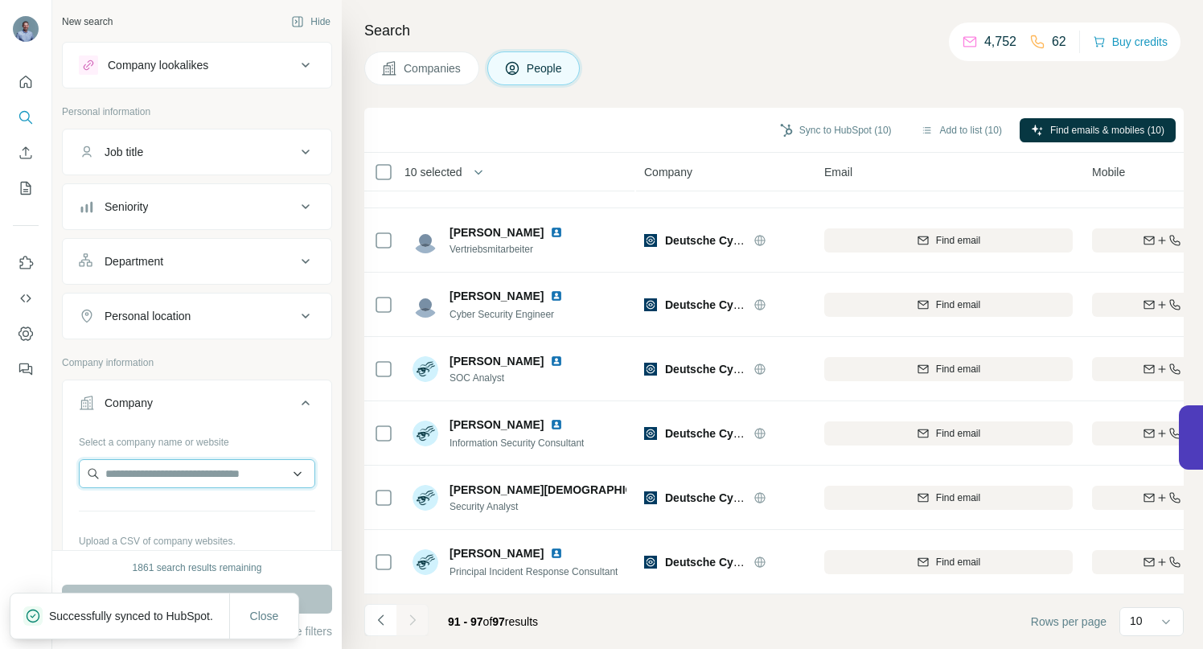
click at [252, 474] on input "text" at bounding box center [197, 473] width 236 height 29
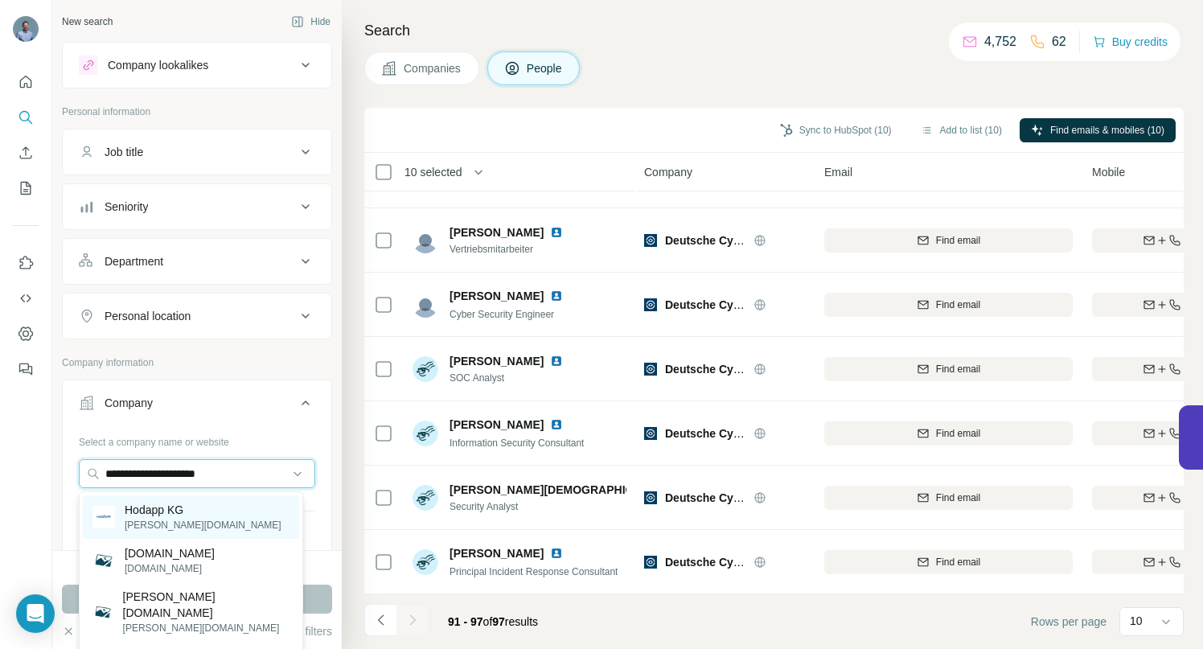
type input "**********"
click at [171, 515] on p "Hodapp KG" at bounding box center [203, 510] width 157 height 16
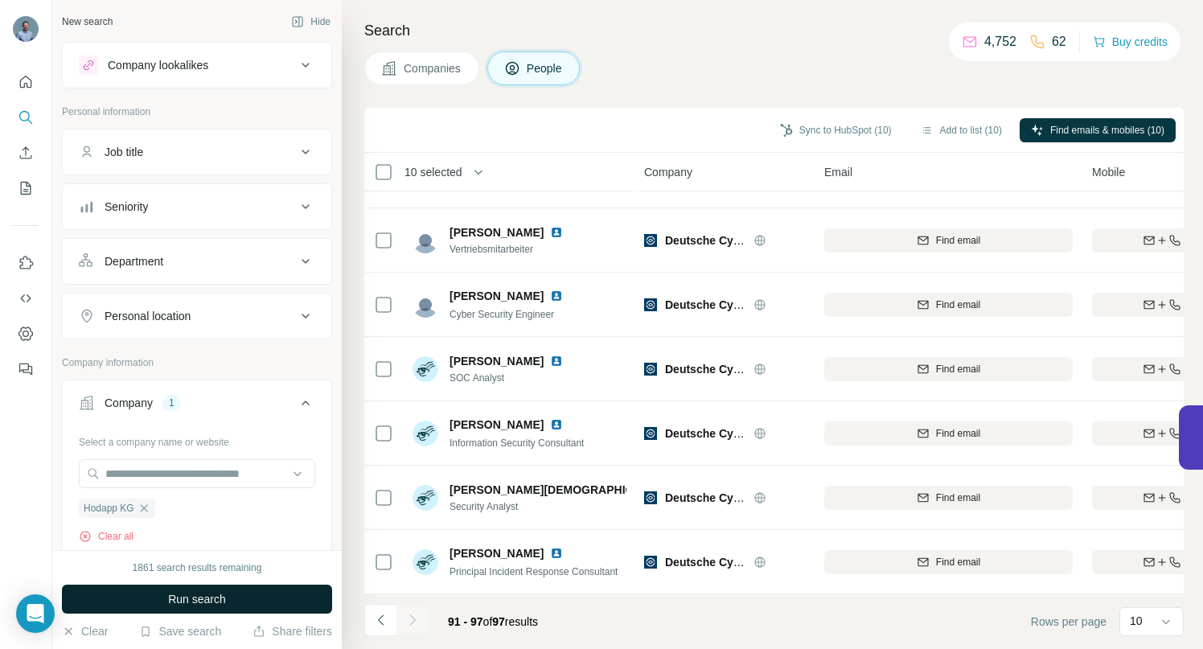
click at [187, 594] on span "Run search" at bounding box center [197, 599] width 58 height 16
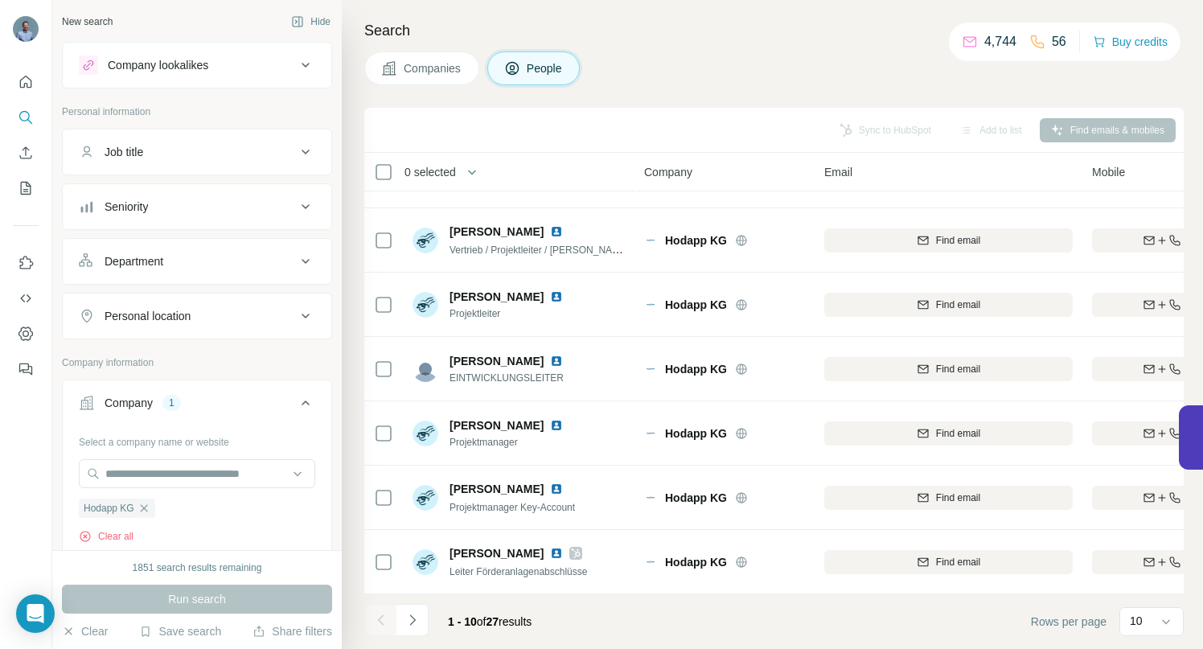
scroll to position [249, 0]
click at [412, 624] on icon "Navigate to next page" at bounding box center [413, 620] width 16 height 16
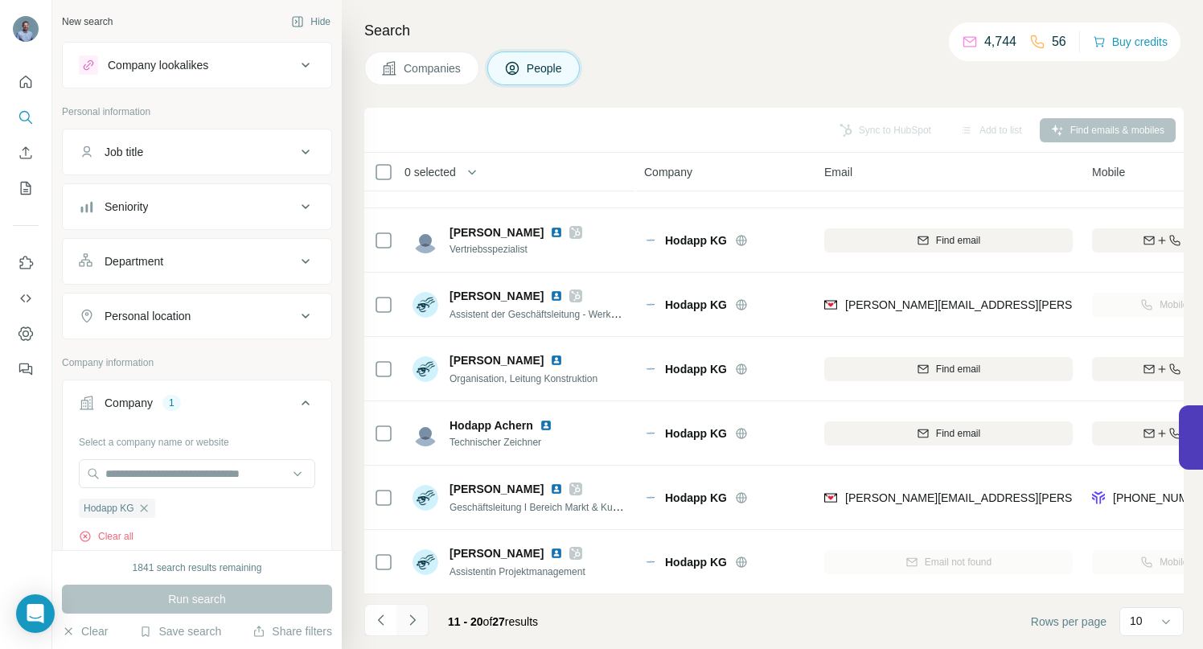
click at [412, 623] on icon "Navigate to next page" at bounding box center [412, 619] width 6 height 10
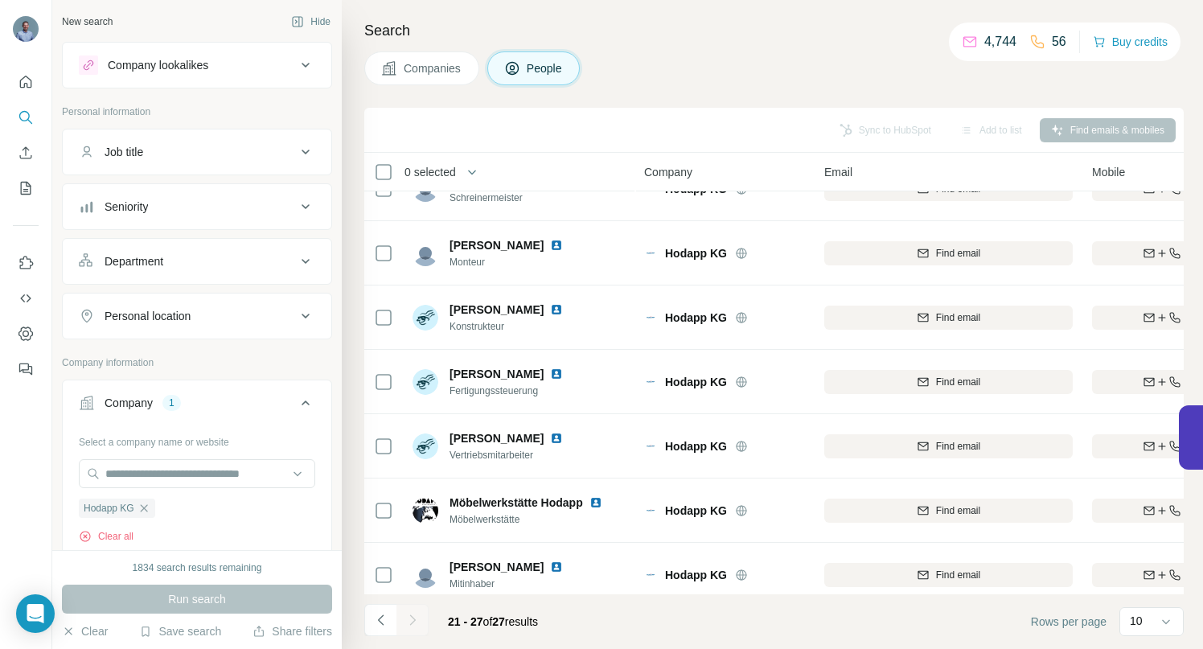
scroll to position [56, 0]
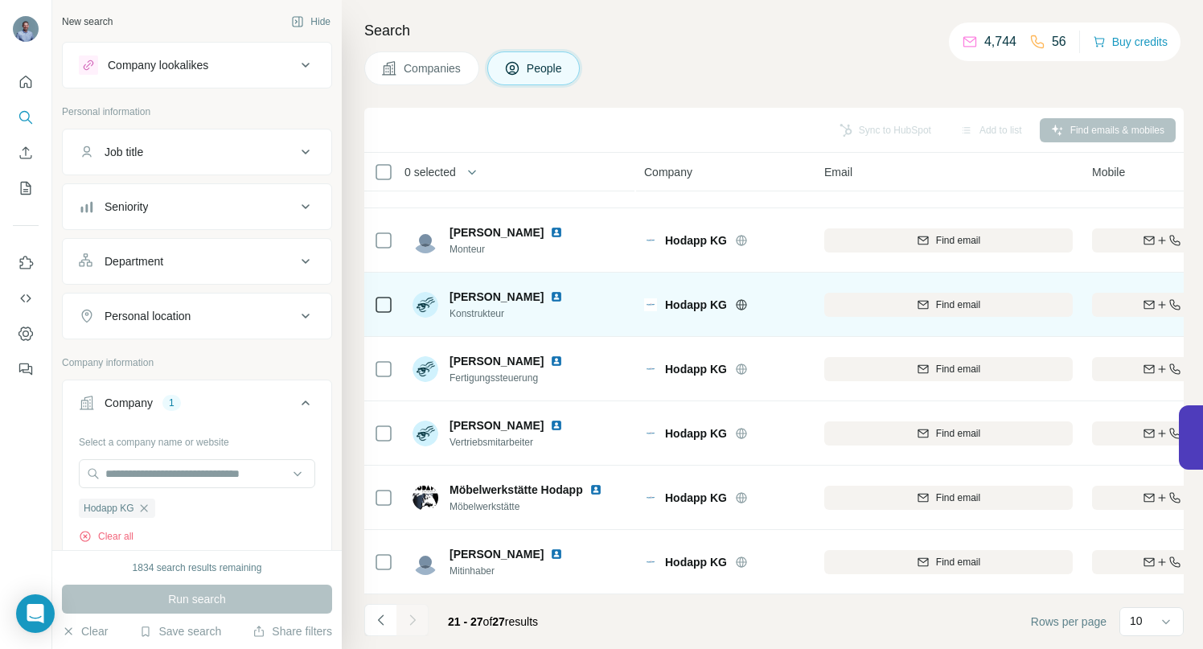
click at [550, 290] on img at bounding box center [556, 296] width 13 height 13
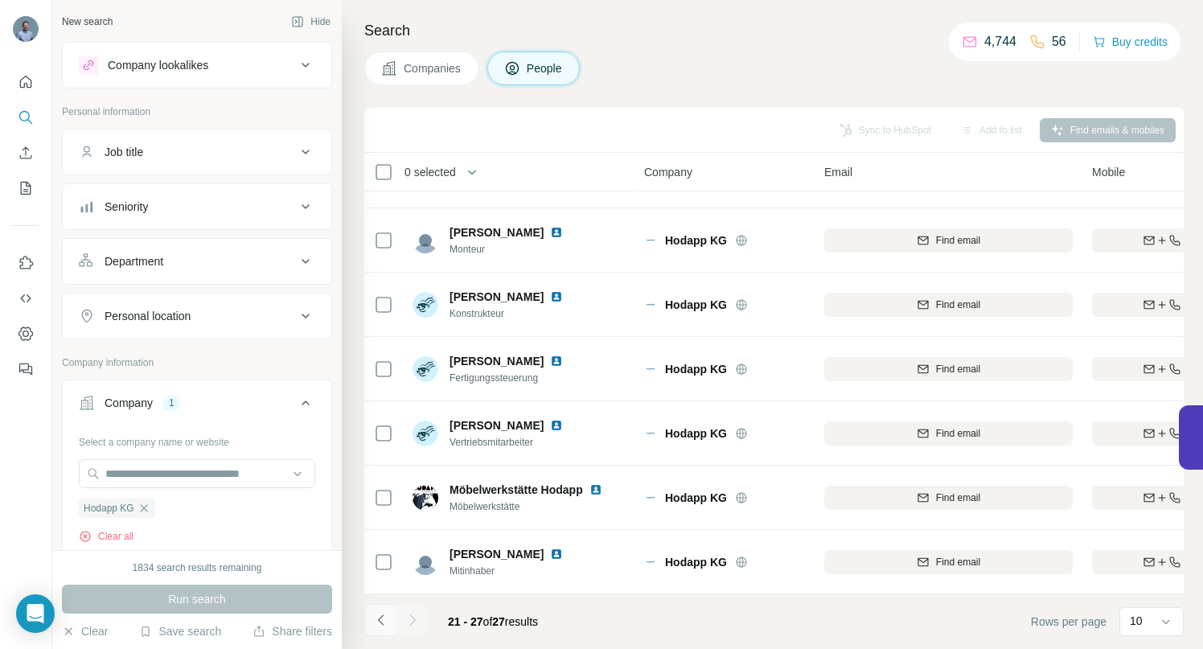
click at [378, 623] on icon "Navigate to previous page" at bounding box center [381, 620] width 16 height 16
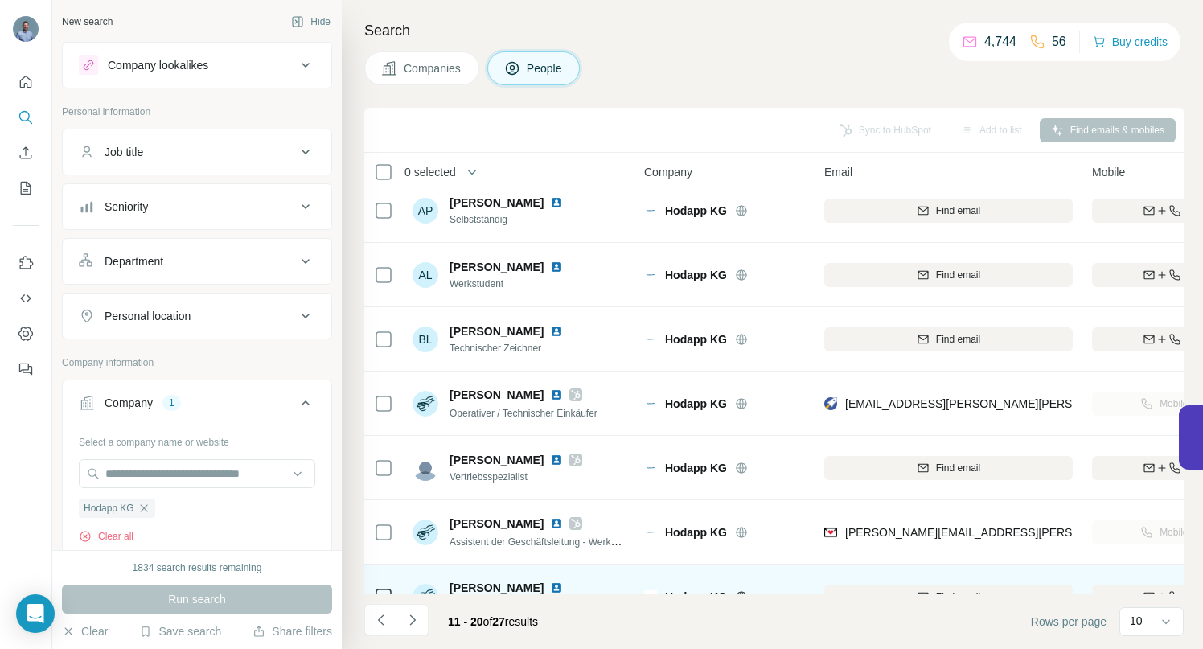
scroll to position [0, 0]
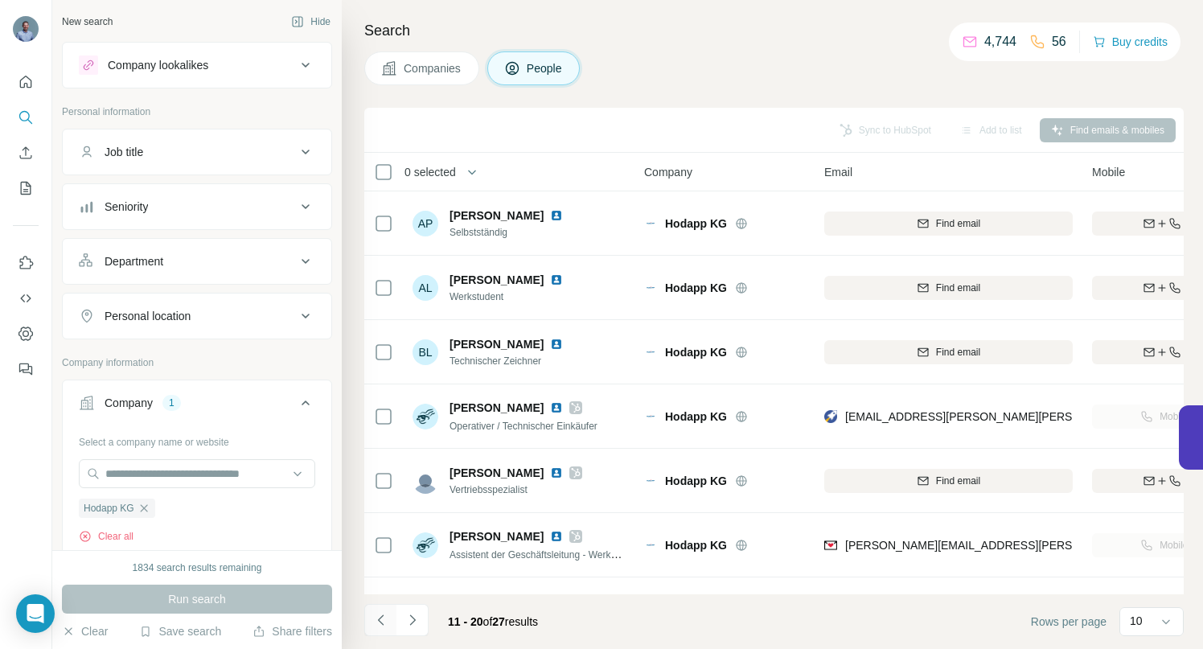
click at [376, 620] on icon "Navigate to previous page" at bounding box center [381, 620] width 16 height 16
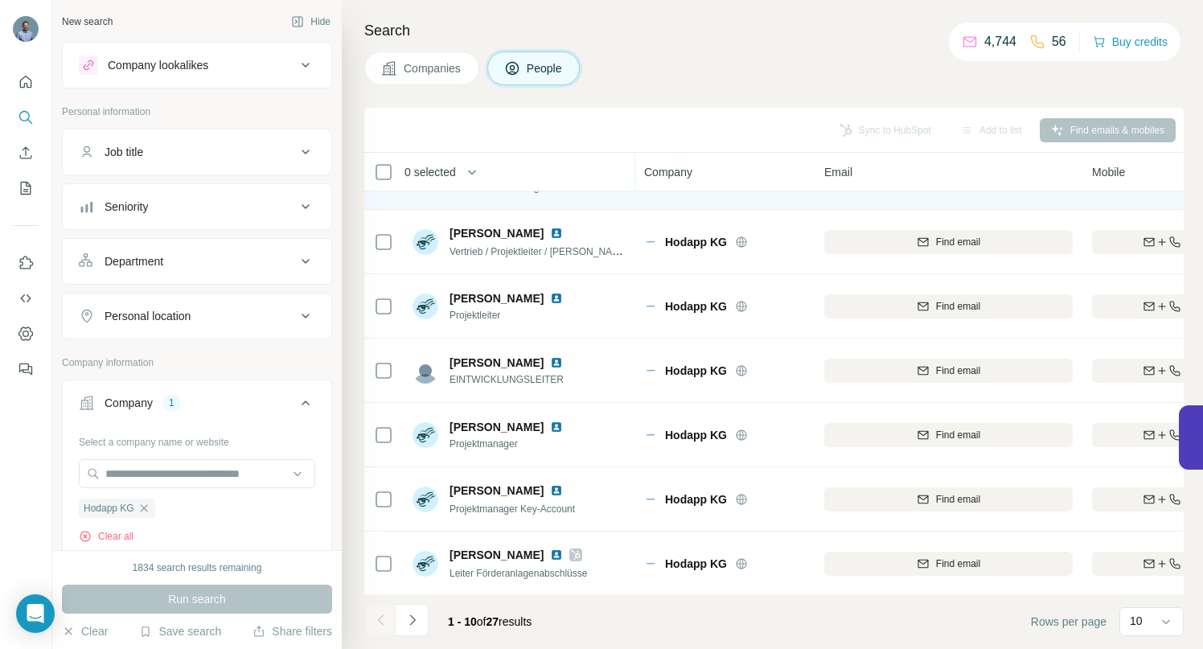
scroll to position [249, 0]
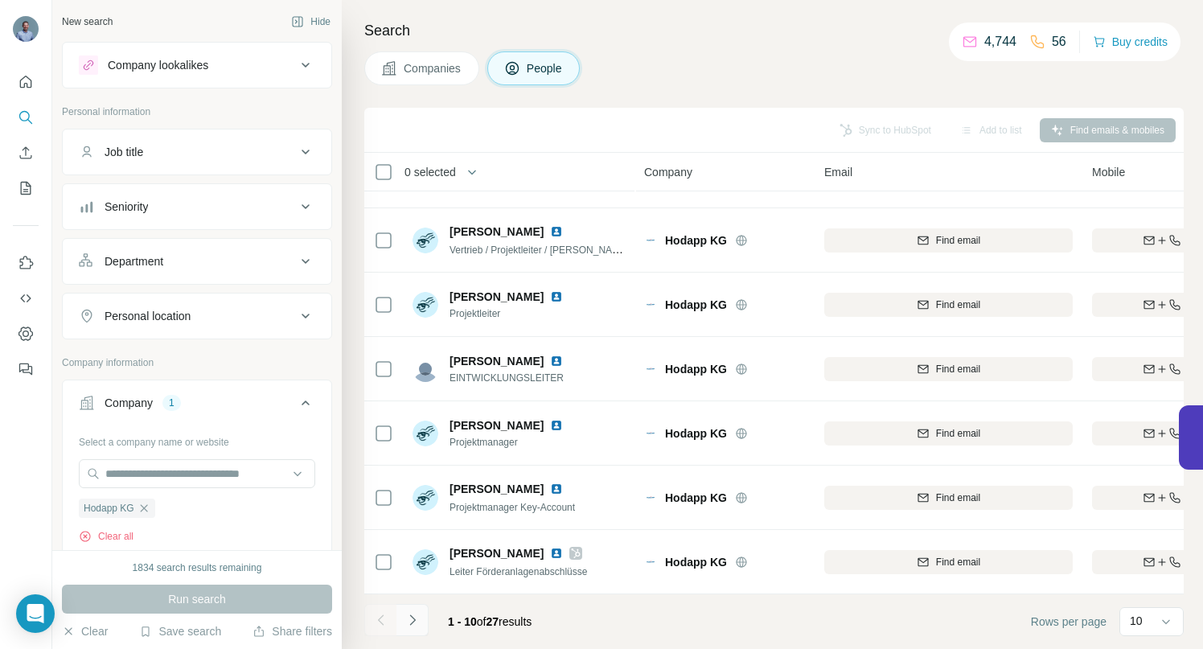
click at [417, 625] on icon "Navigate to next page" at bounding box center [413, 620] width 16 height 16
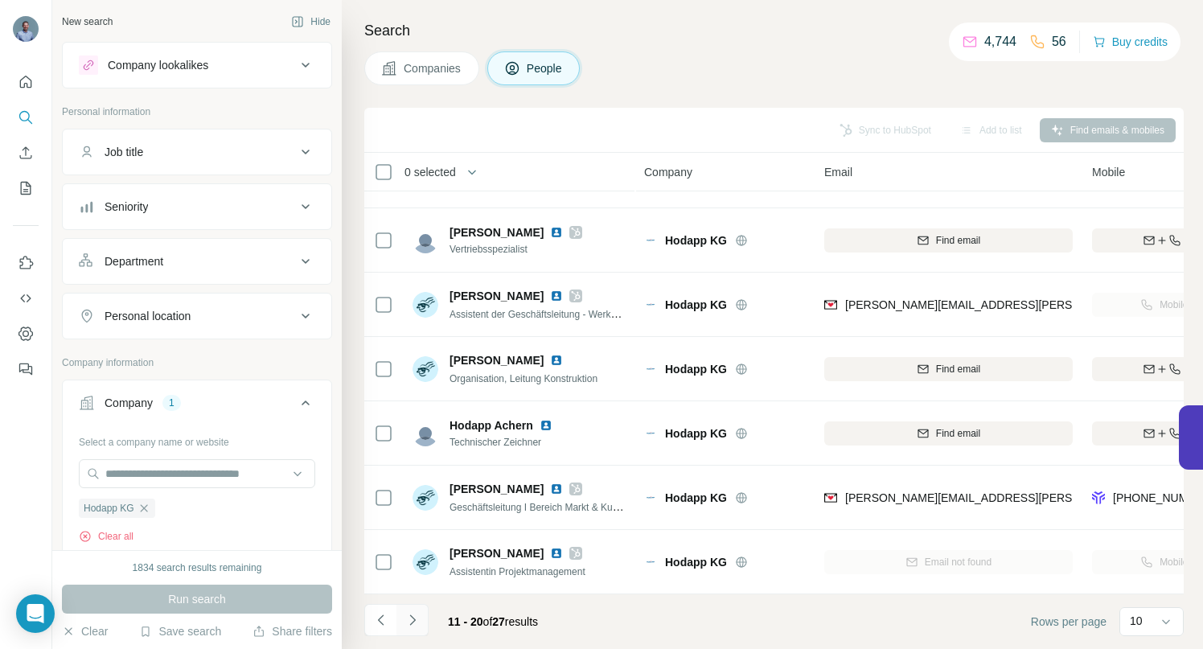
click at [415, 621] on icon "Navigate to next page" at bounding box center [413, 620] width 16 height 16
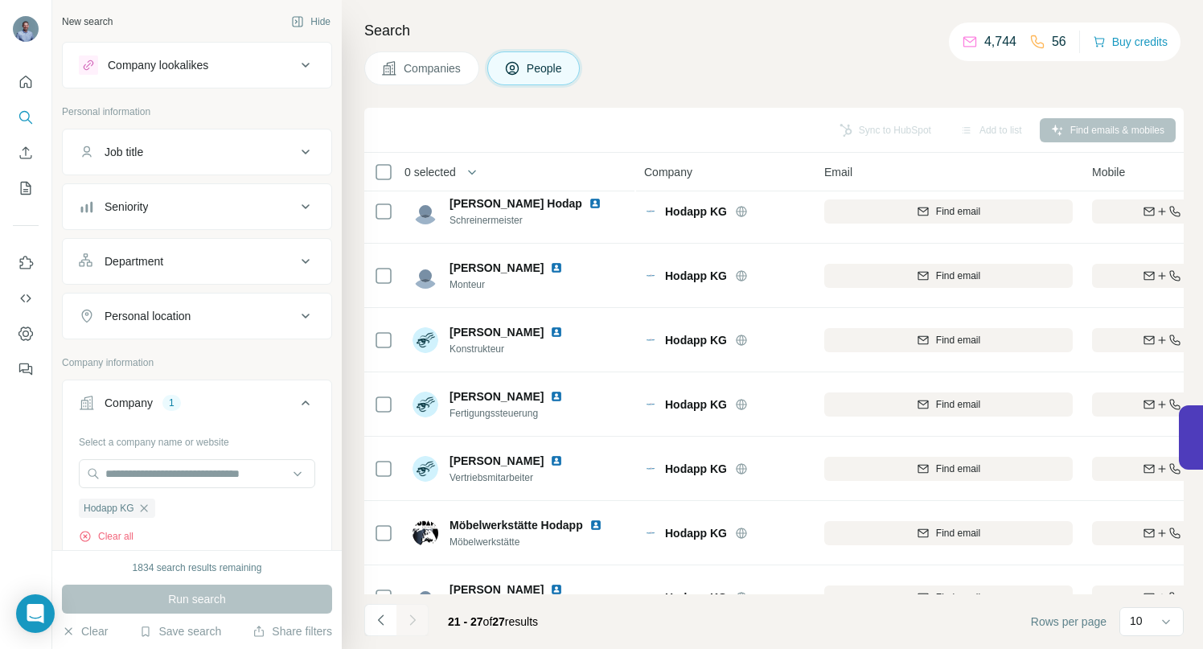
scroll to position [0, 0]
